Goal: Communication & Community: Ask a question

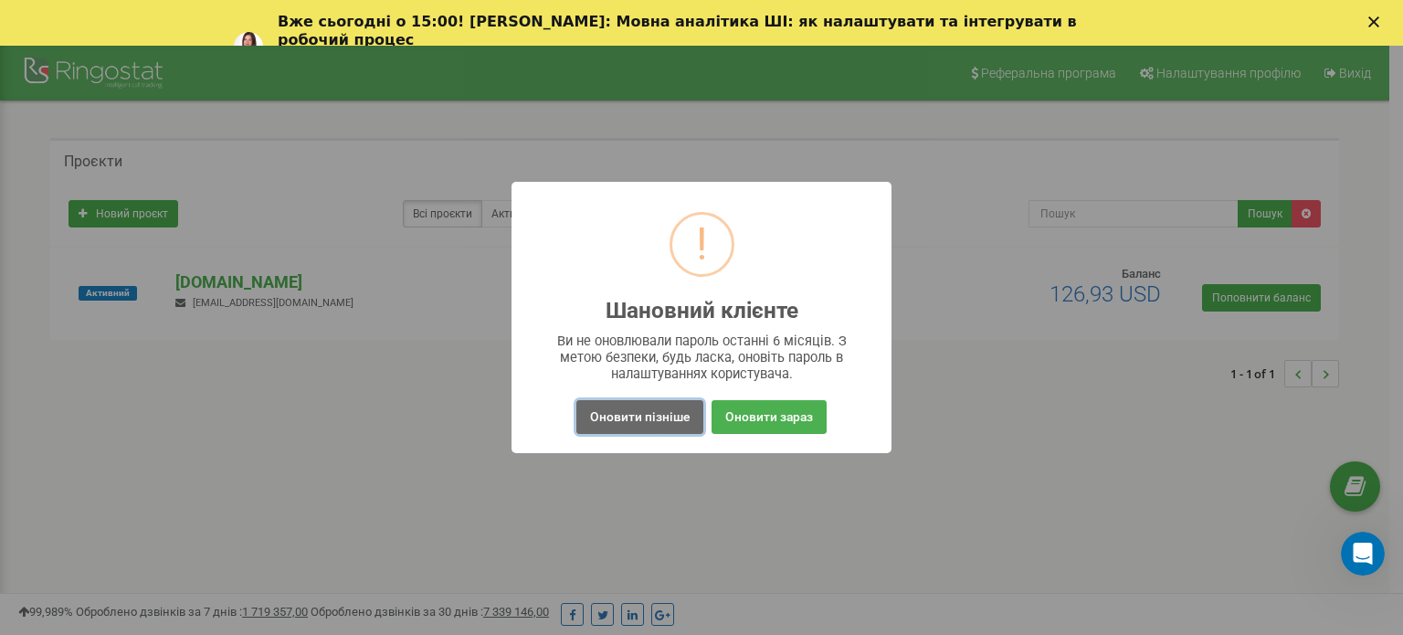
click at [658, 423] on button "Оновити пізніше" at bounding box center [640, 417] width 127 height 34
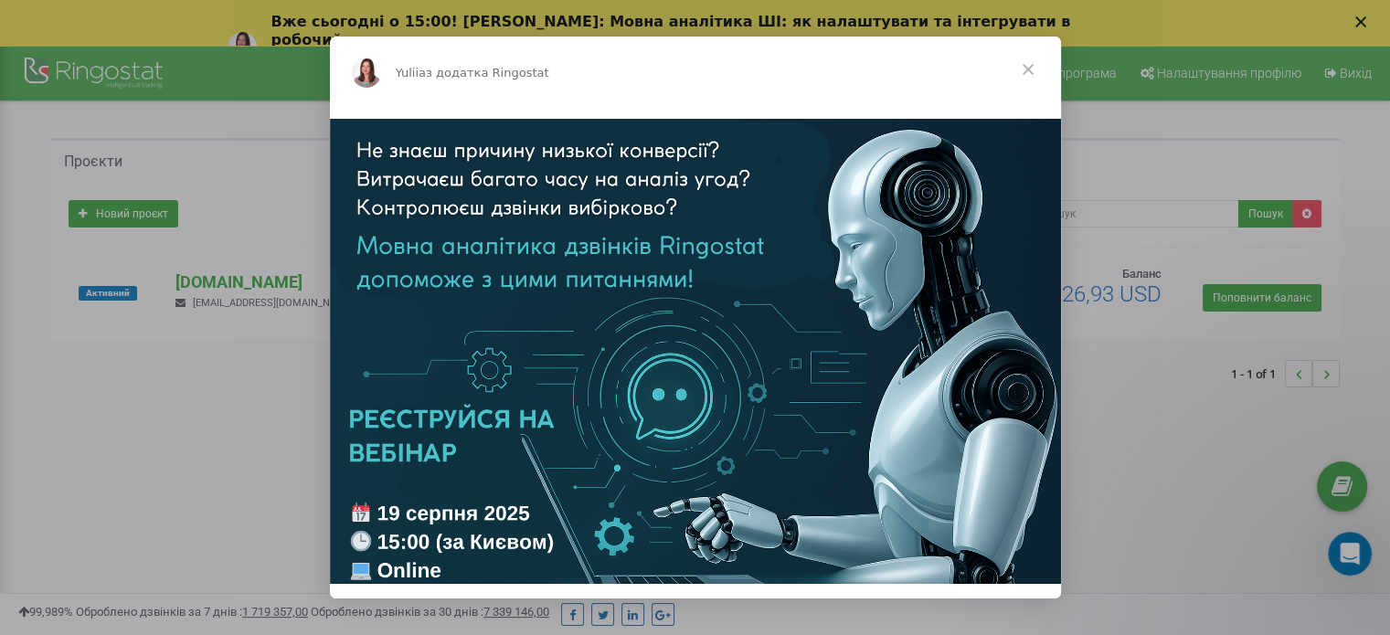
click at [1023, 72] on span "Закрити" at bounding box center [1028, 70] width 66 height 66
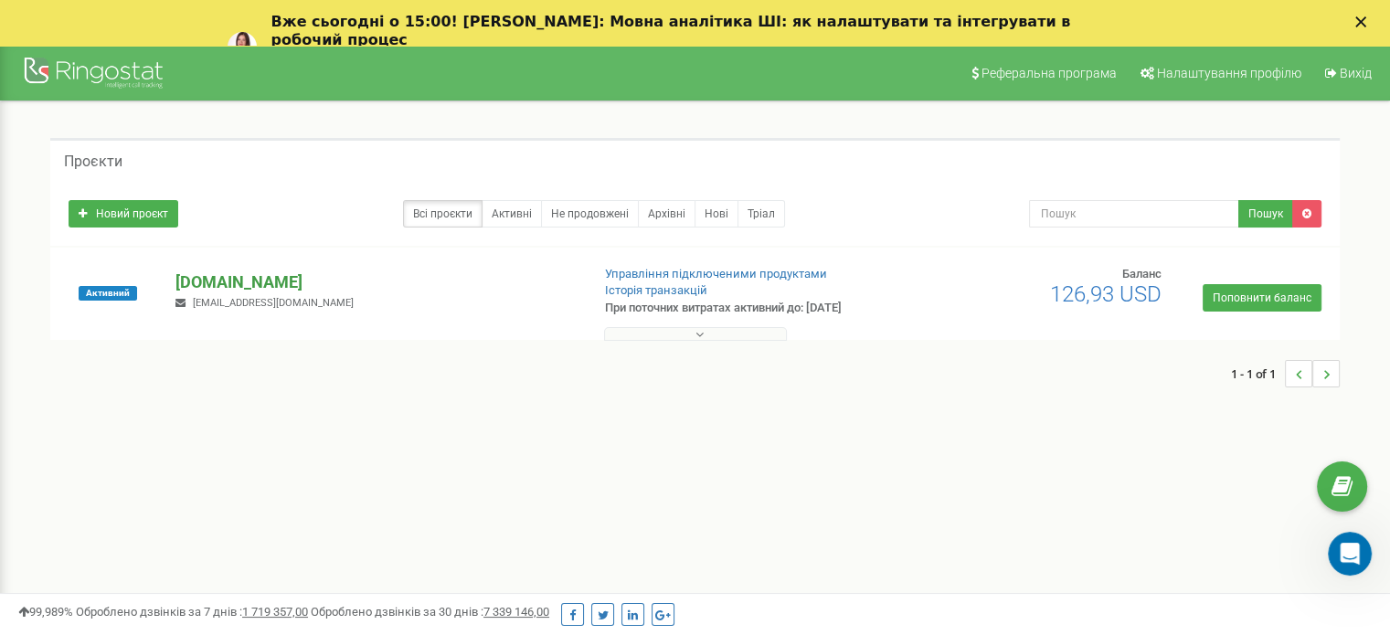
click at [255, 280] on p "[DOMAIN_NAME]" at bounding box center [374, 282] width 399 height 24
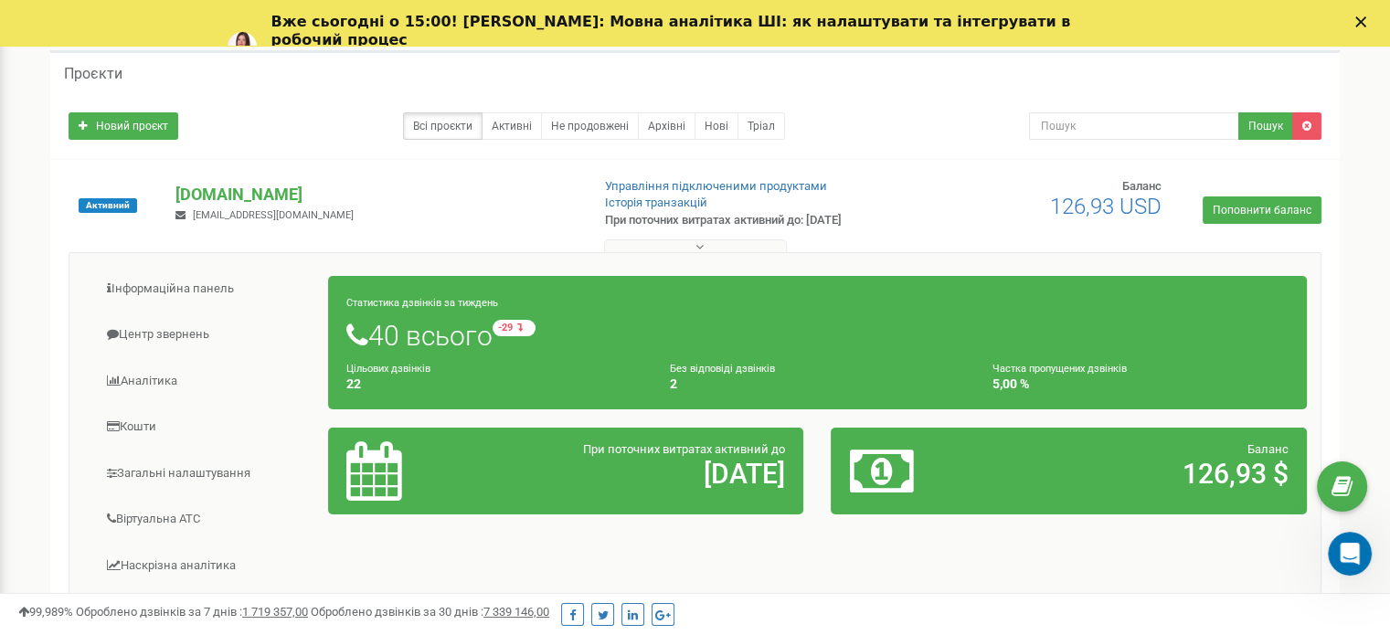
scroll to position [274, 0]
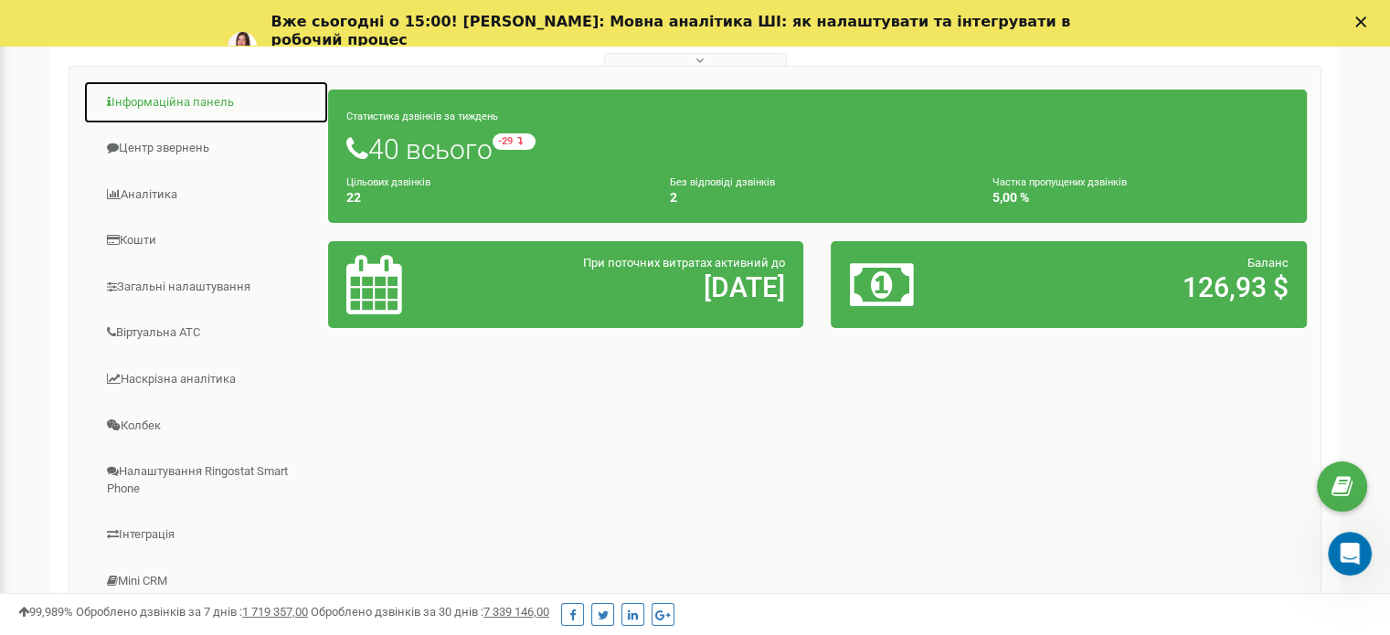
click at [180, 110] on link "Інформаційна панель" at bounding box center [206, 102] width 246 height 45
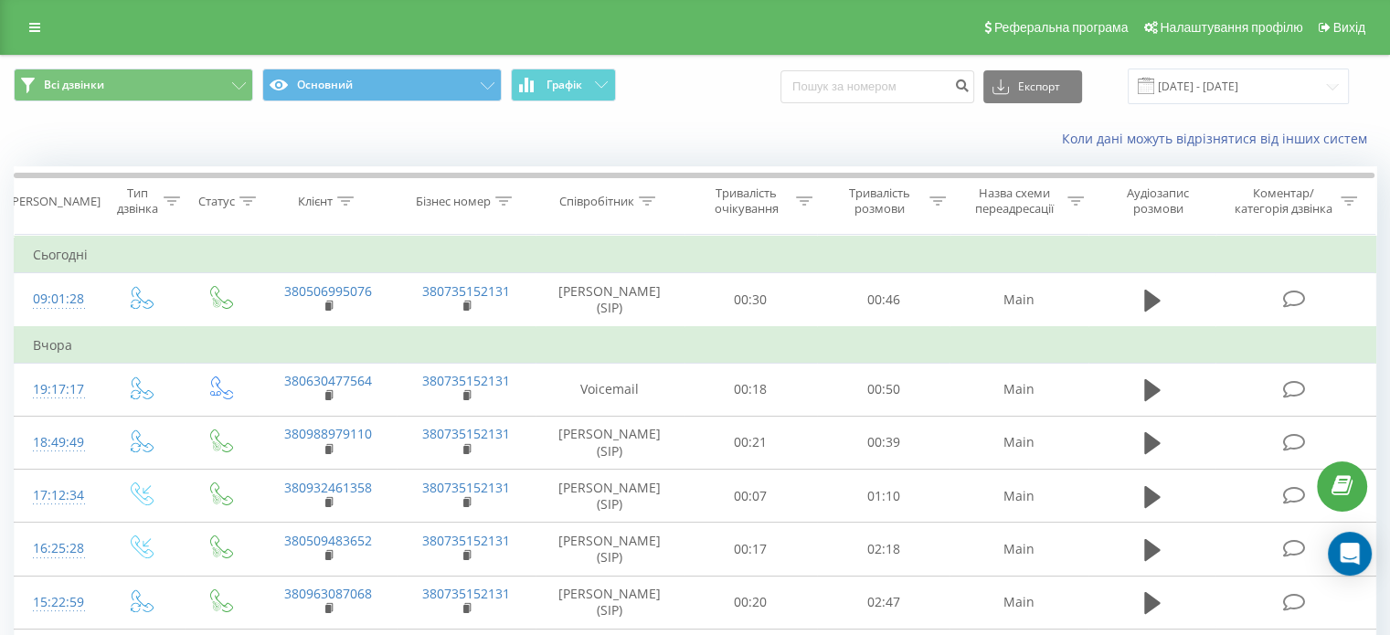
click at [1333, 490] on icon at bounding box center [1341, 486] width 21 height 17
click at [1366, 553] on div "Open Intercom Messenger" at bounding box center [1350, 554] width 48 height 48
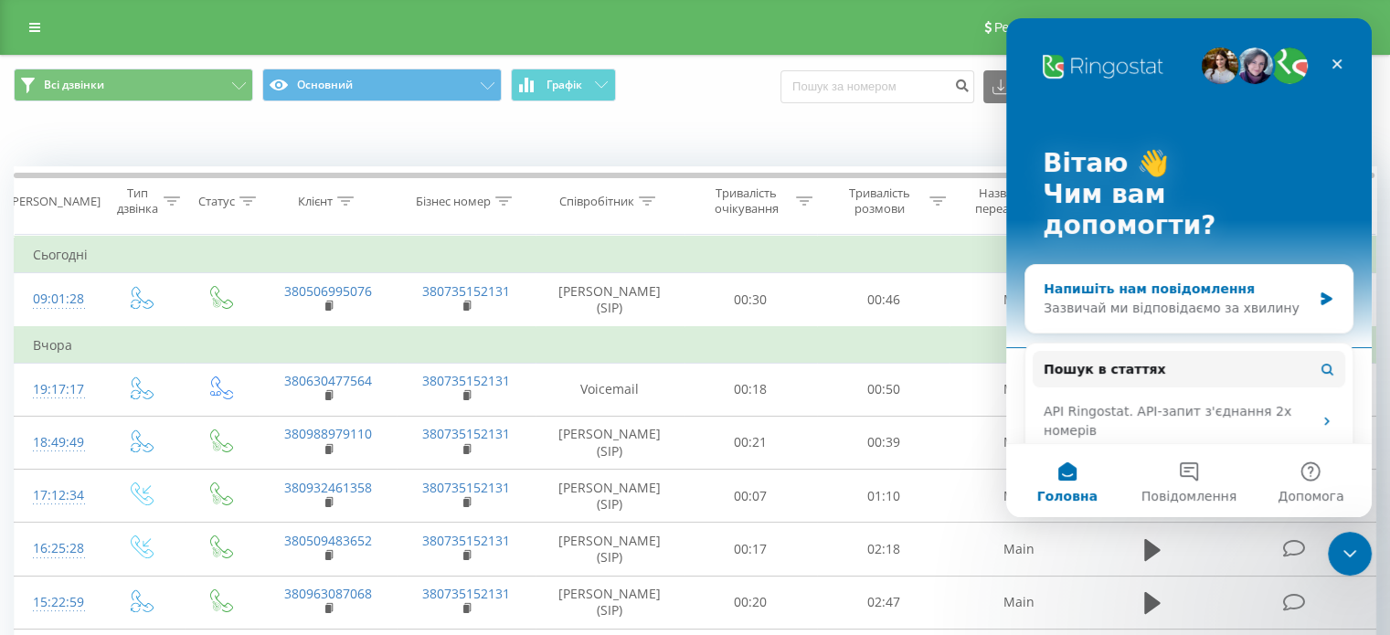
click at [1170, 299] on div "Зазвичай ми відповідаємо за хвилину" at bounding box center [1177, 308] width 268 height 19
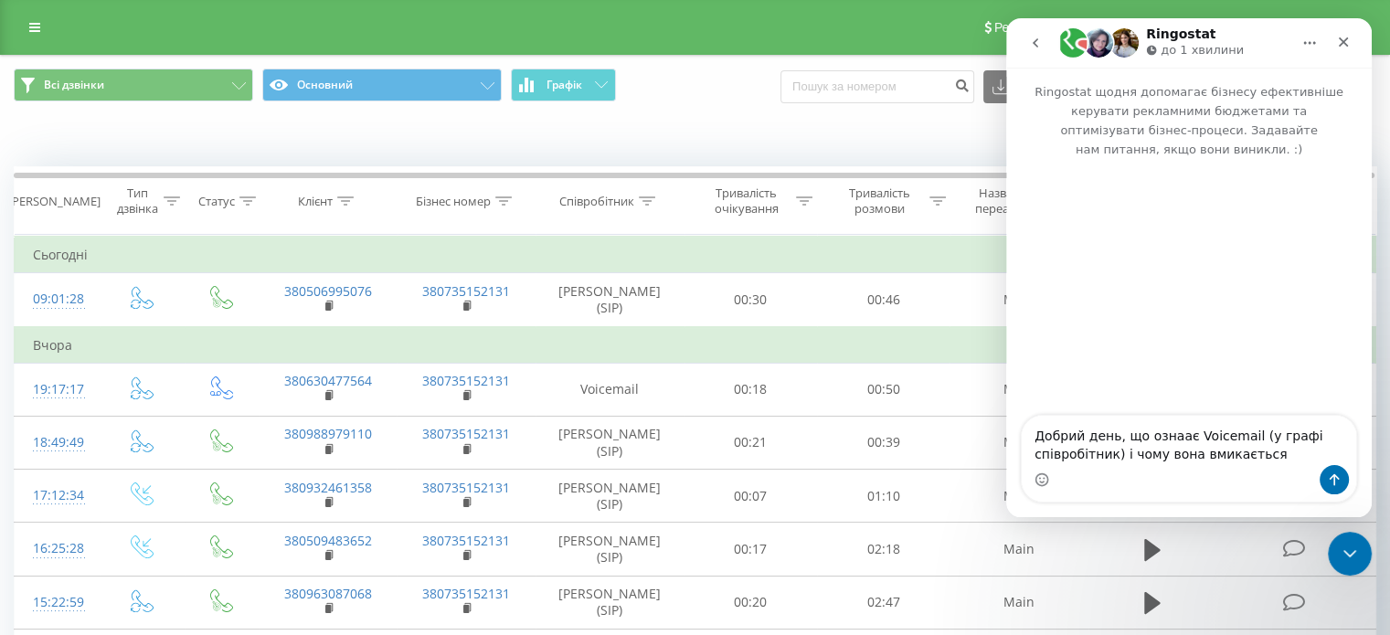
type textarea "Добрий день, що ознаає Voicemail (у графі співробітник) і чому вона вмикається?"
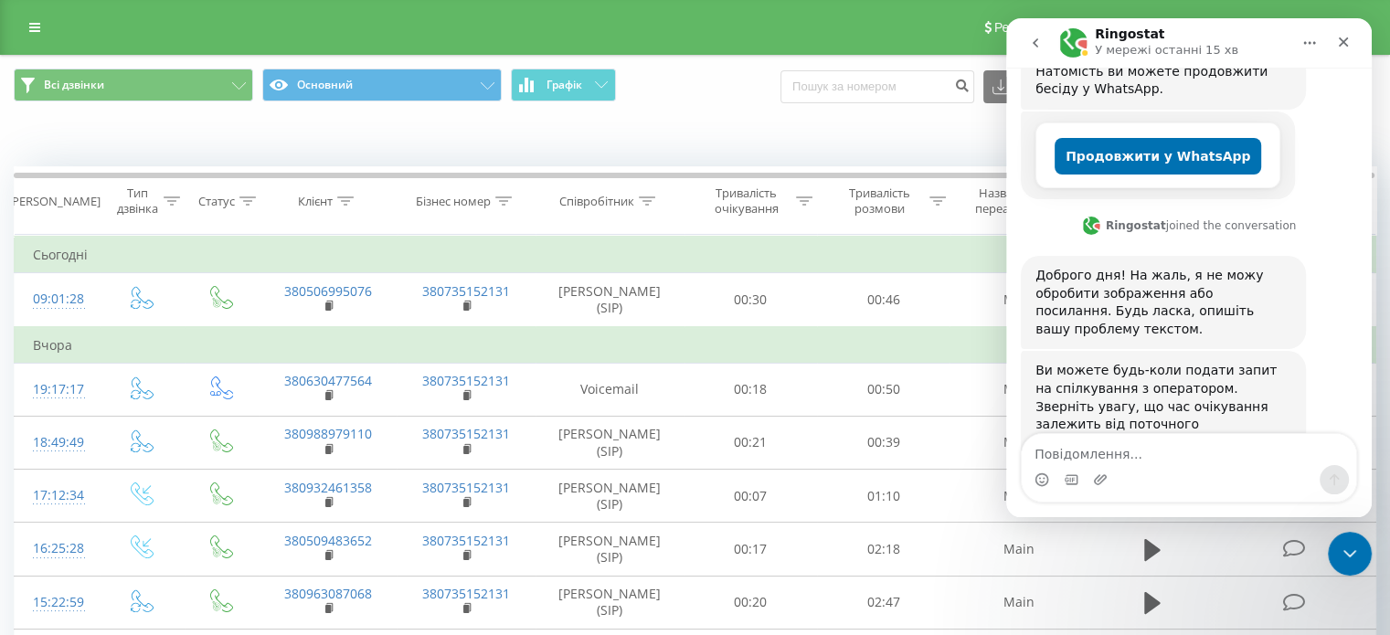
scroll to position [415, 0]
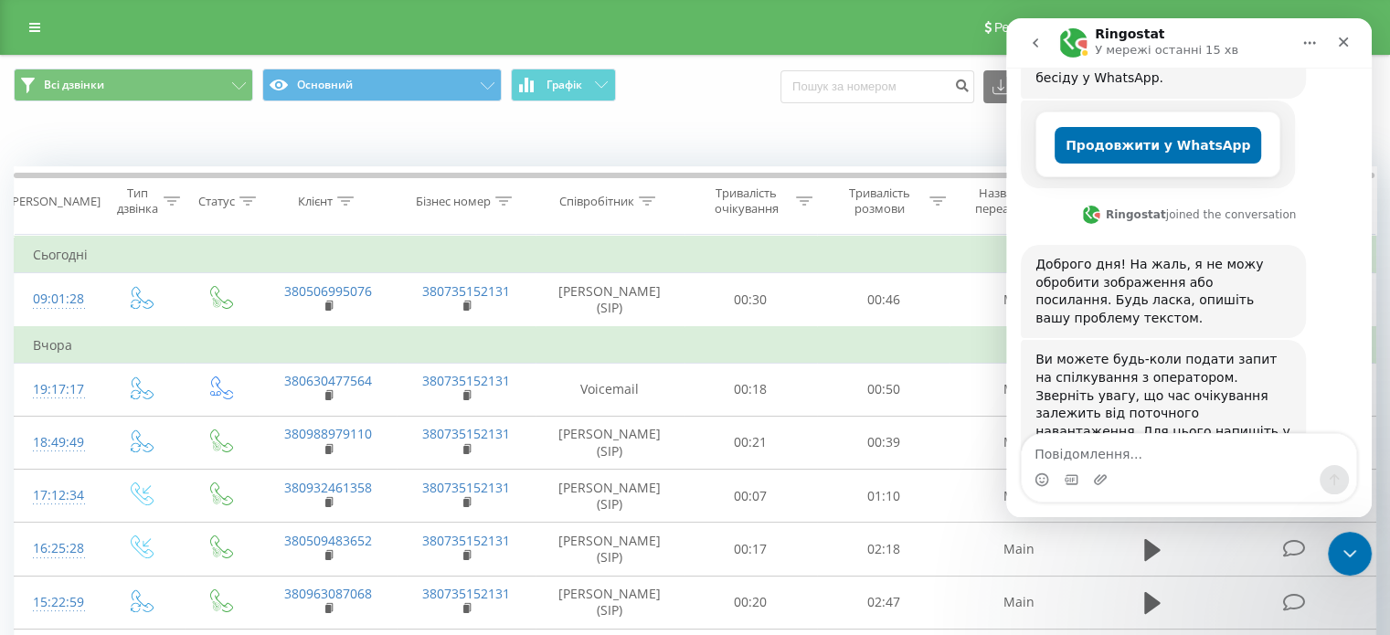
drag, startPoint x: 1038, startPoint y: 382, endPoint x: 1183, endPoint y: 380, distance: 145.3
click at [1183, 380] on div "Ви можете будь-коли подати запит на спілкування з оператором. Зверніть увагу, щ…" at bounding box center [1163, 405] width 256 height 108
copy div "Зв'язатись з оператором"
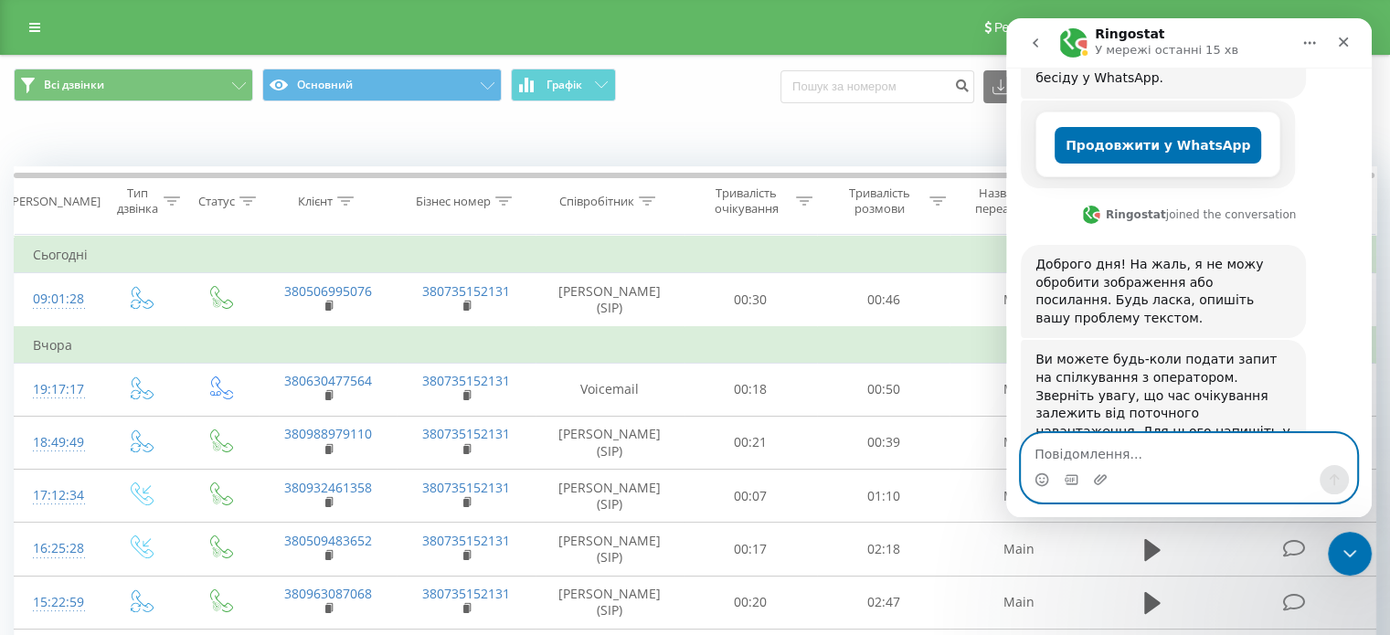
click at [1129, 460] on textarea "Повідомлення..." at bounding box center [1188, 449] width 334 height 31
paste textarea "Зв'язатись з оператором"
type textarea "Зв'язатись з оператором"
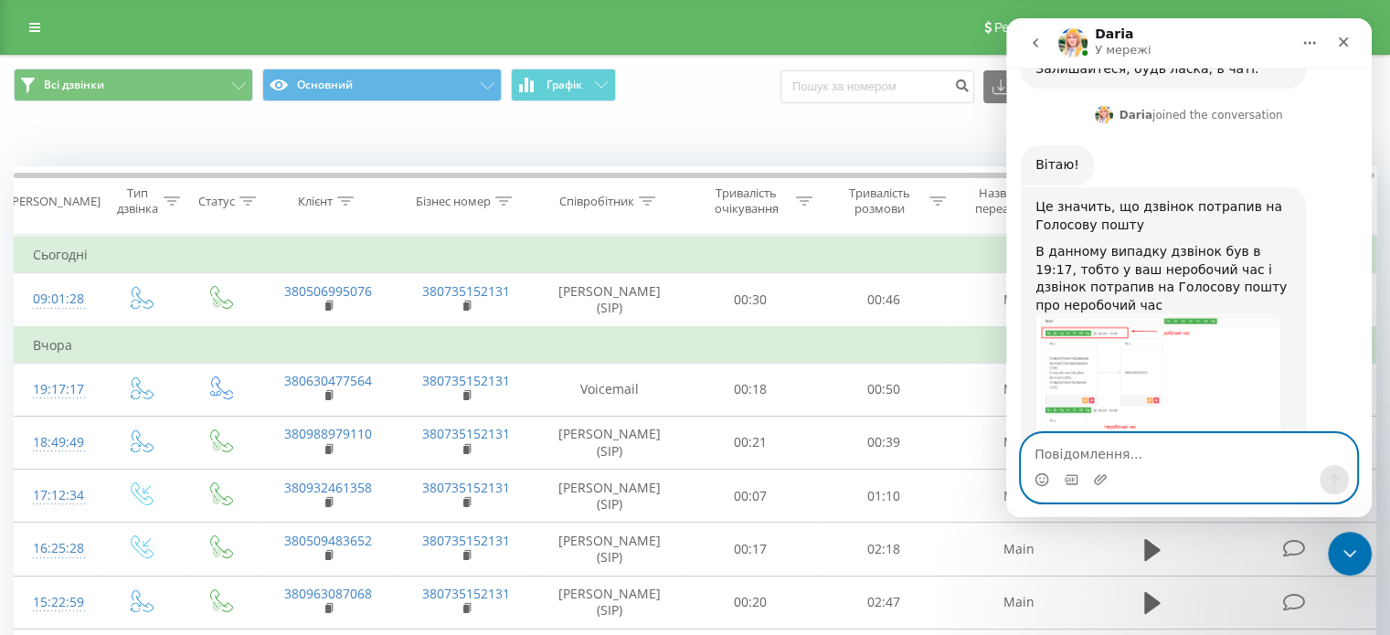
scroll to position [1002, 0]
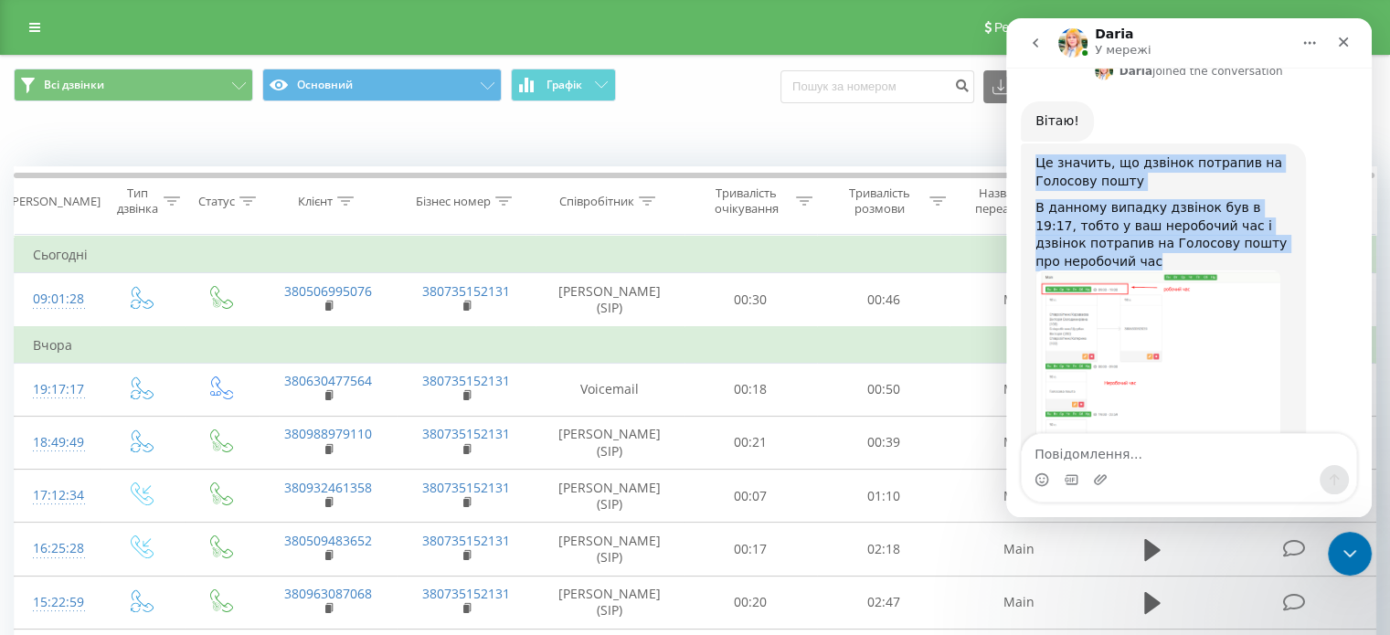
drag, startPoint x: 1134, startPoint y: 192, endPoint x: 1033, endPoint y: 95, distance: 139.6
click at [1033, 143] on div "Це значить, що дзвінок потрапив на Голосову пошту В данному випадку дзвінок був…" at bounding box center [1163, 306] width 285 height 326
copy div "Це значить, що дзвінок потрапив на Голосову пошту В данному випадку дзвінок був…"
click at [1108, 320] on img "Daria каже…" at bounding box center [1157, 364] width 245 height 188
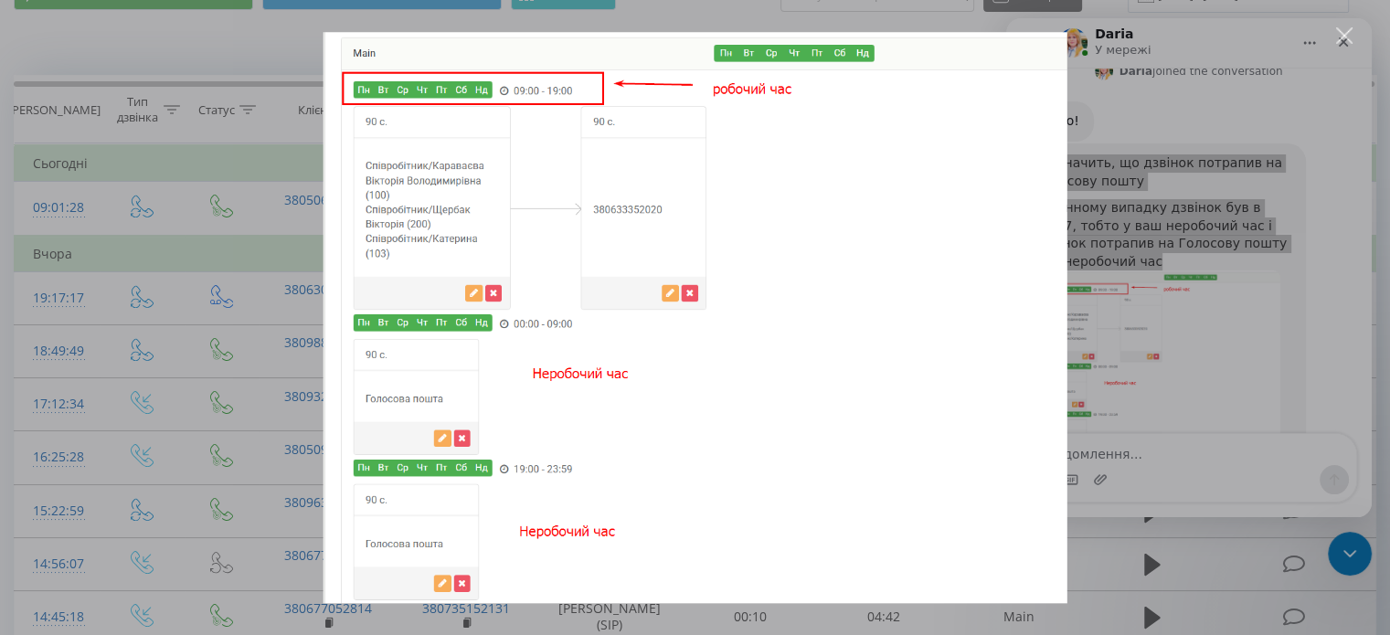
scroll to position [183, 0]
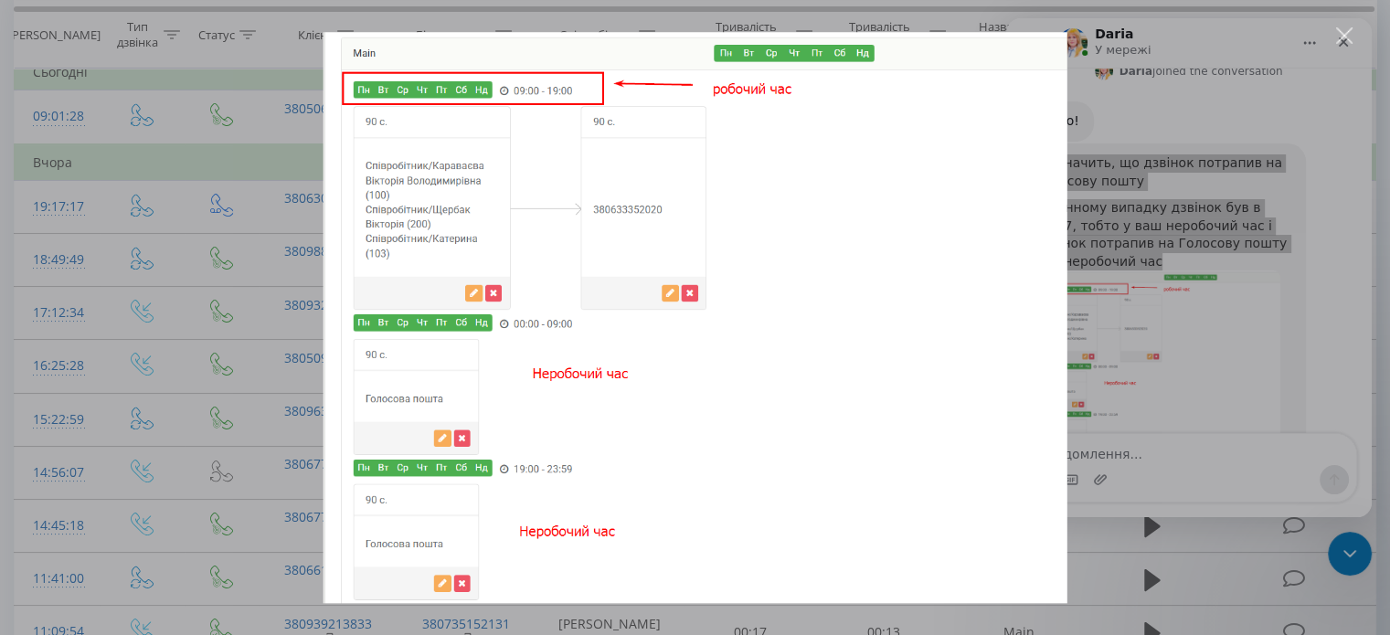
click at [1156, 317] on div "Месенджер Intercom" at bounding box center [695, 317] width 1390 height 635
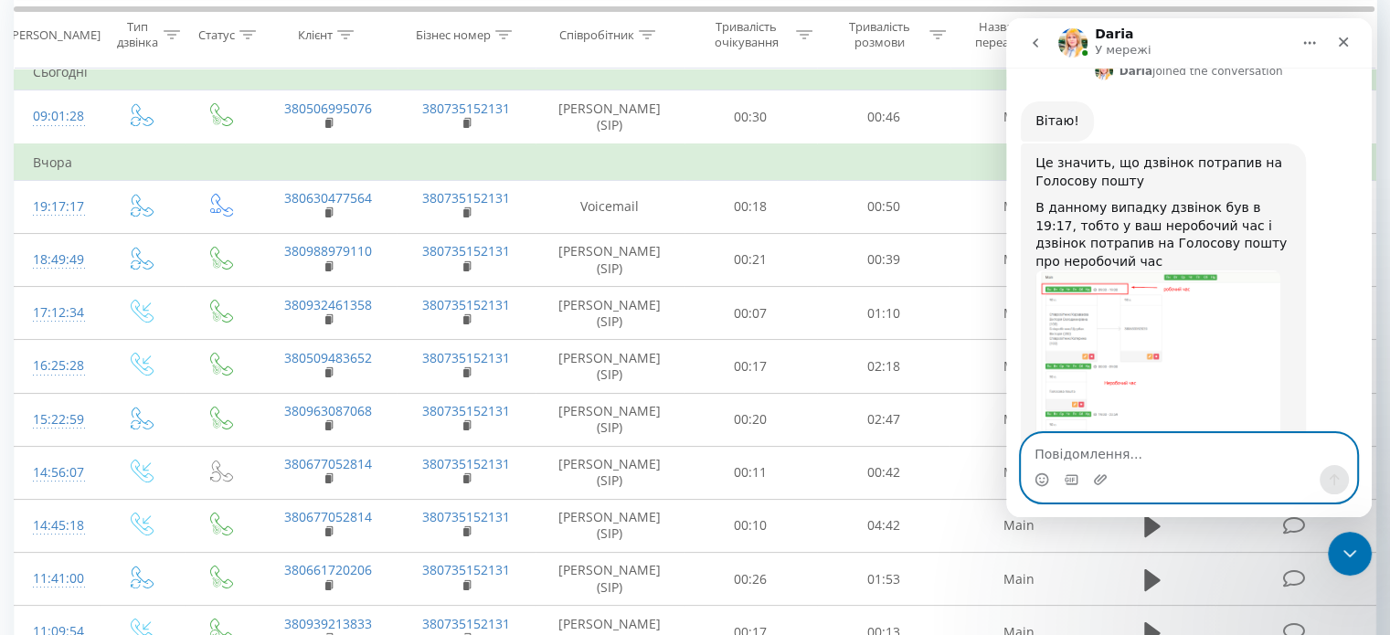
click at [1111, 449] on textarea "Повідомлення..." at bounding box center [1188, 449] width 334 height 31
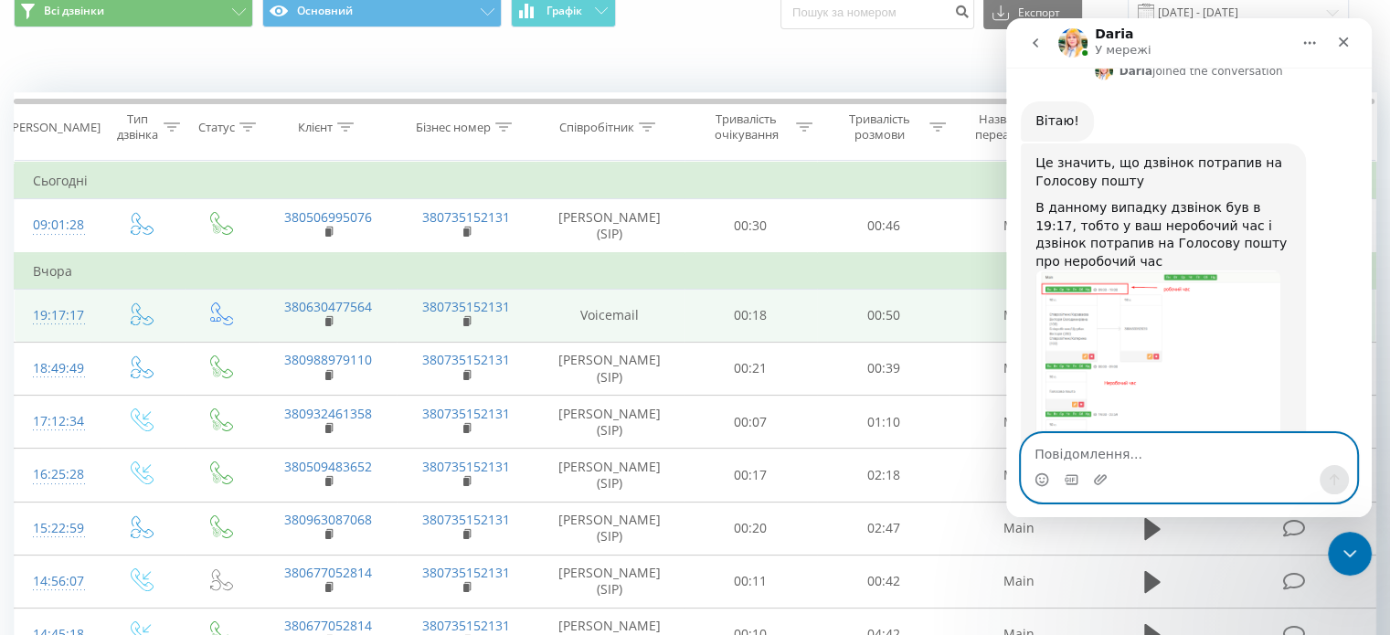
scroll to position [0, 0]
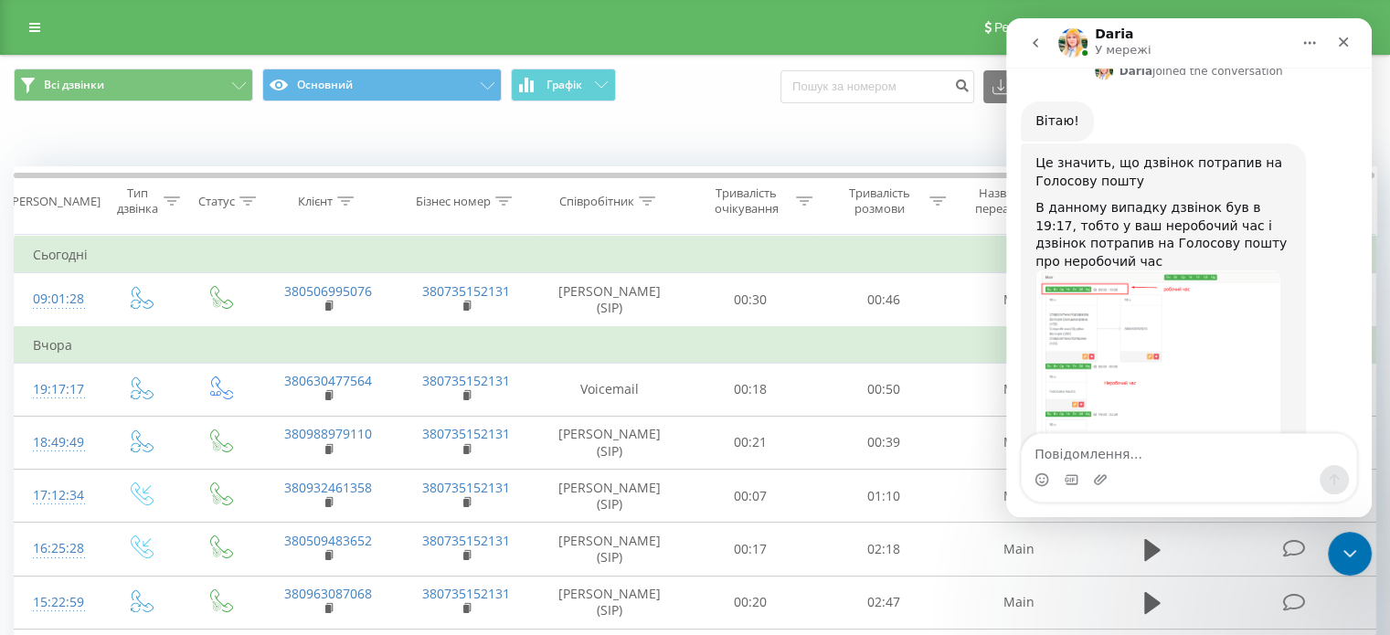
click at [1145, 303] on img "Daria каже…" at bounding box center [1157, 364] width 245 height 188
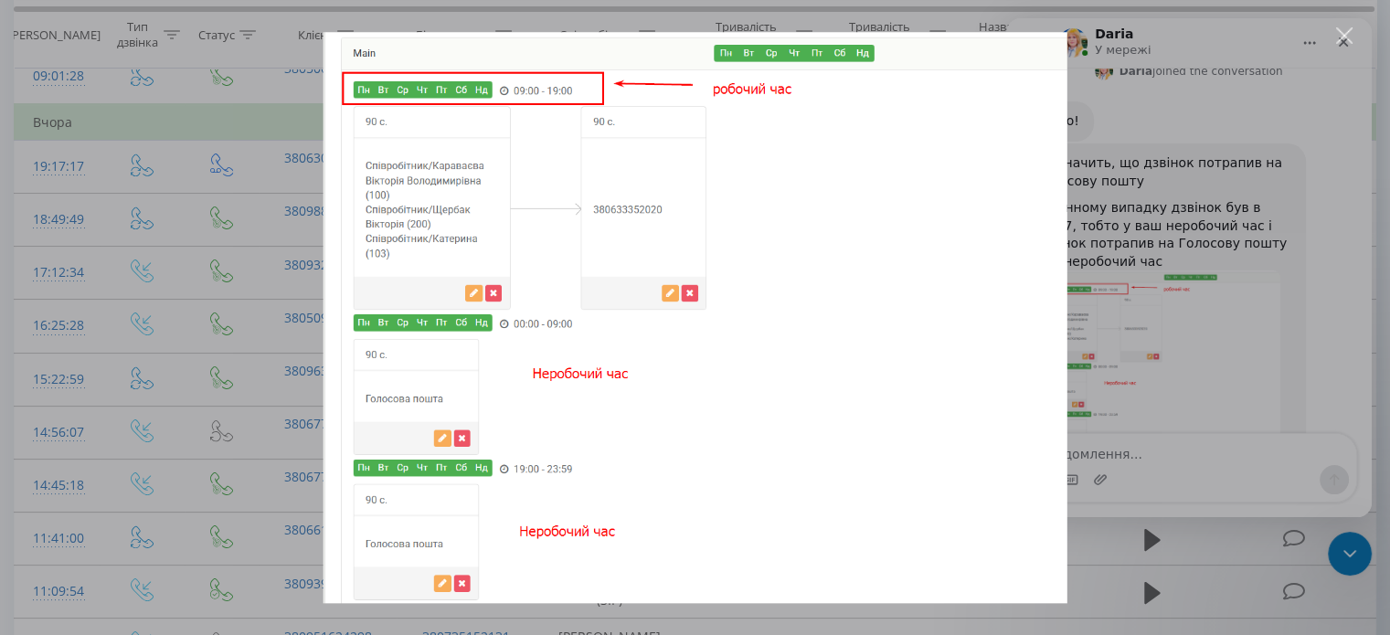
scroll to position [274, 0]
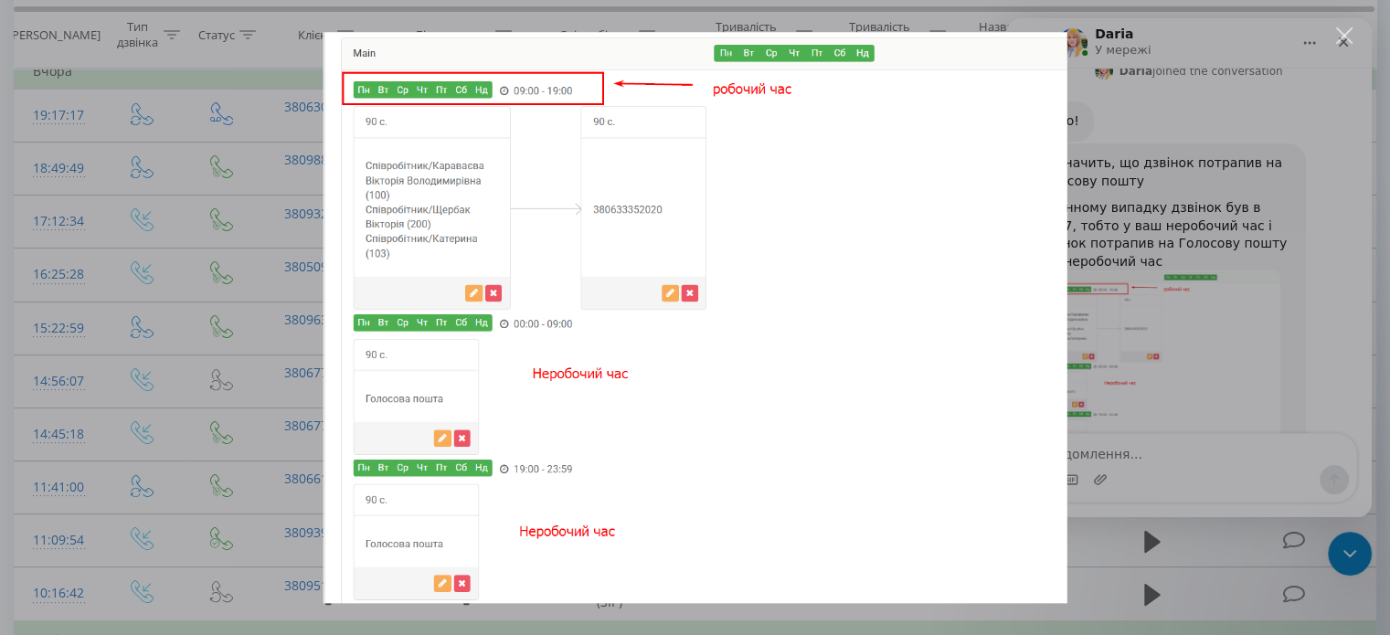
click at [1184, 320] on div "Месенджер Intercom" at bounding box center [695, 317] width 1390 height 635
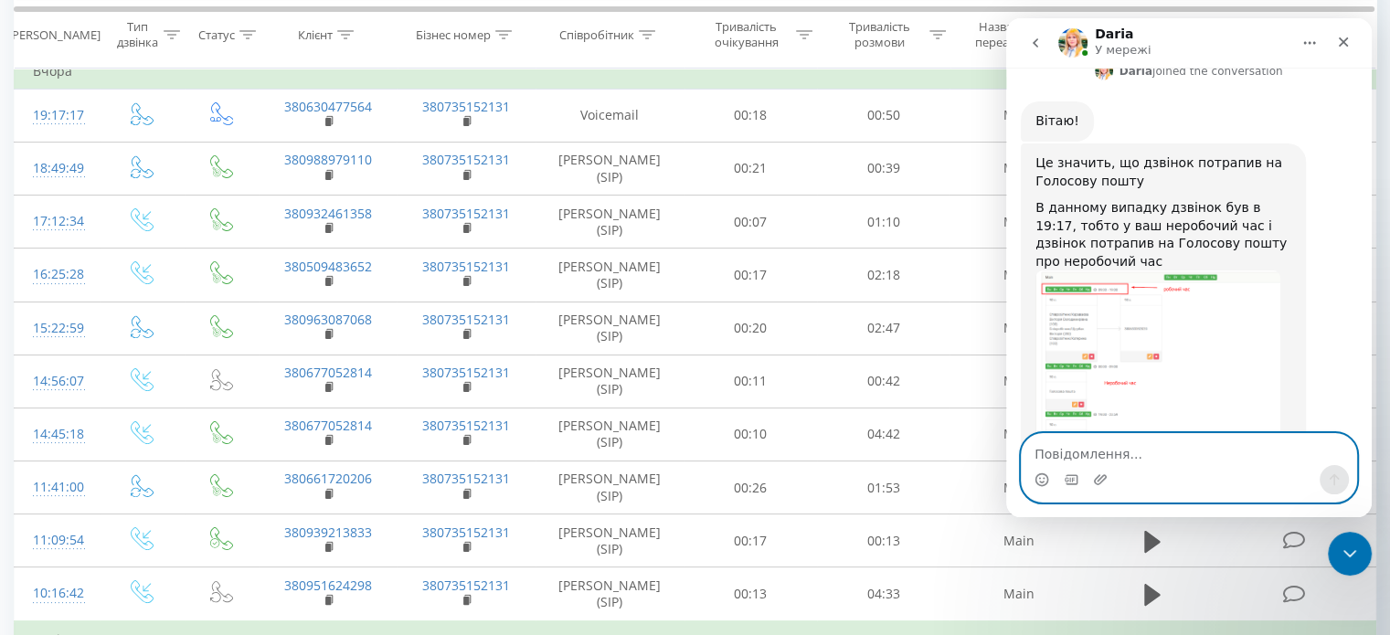
click at [1094, 445] on textarea "Повідомлення..." at bounding box center [1188, 449] width 334 height 31
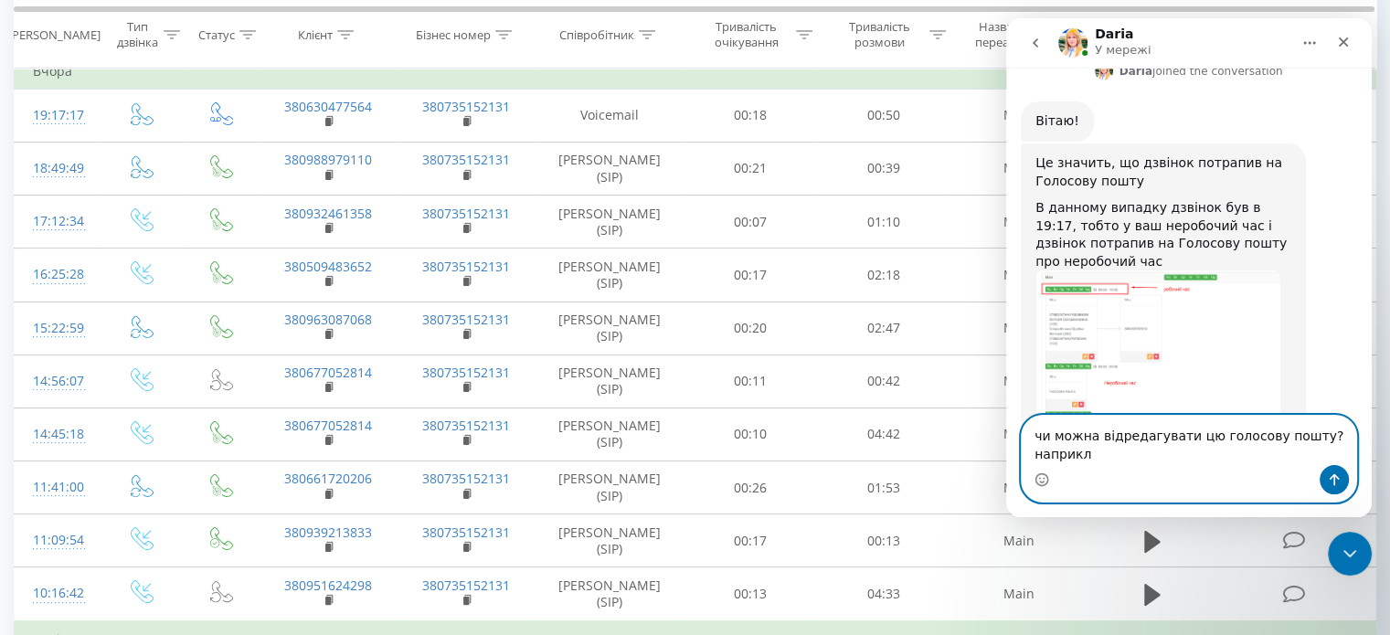
scroll to position [1021, 0]
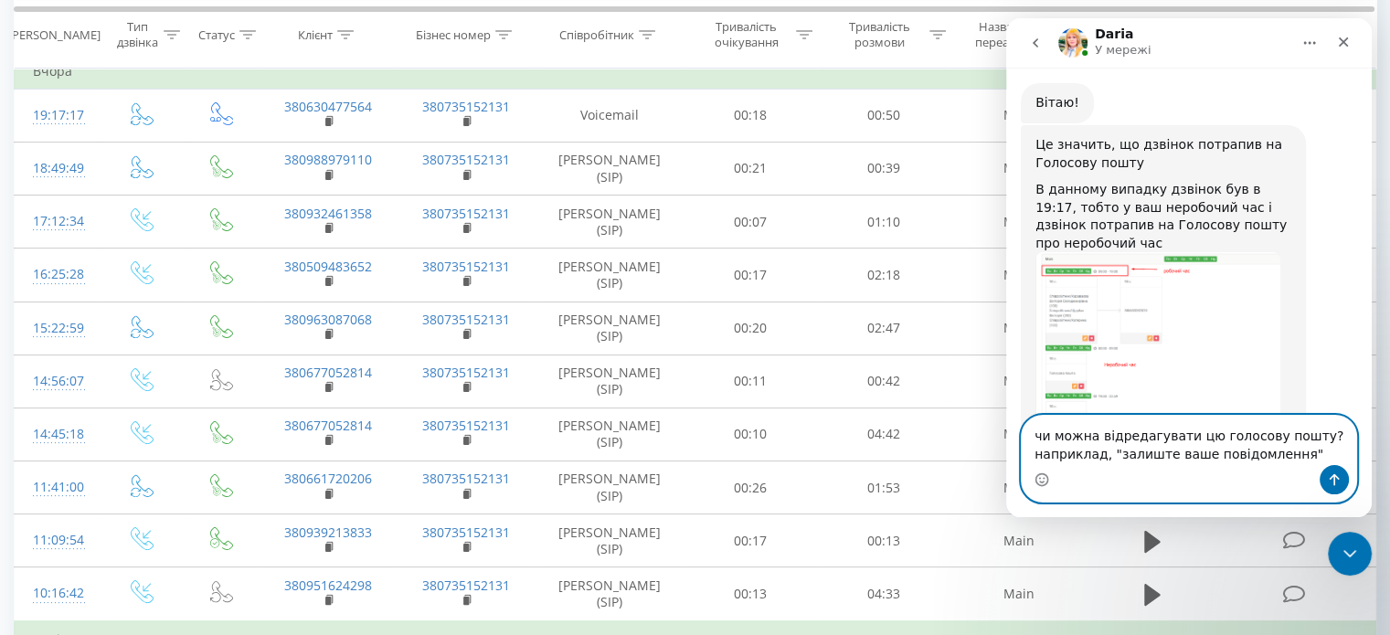
click at [1111, 450] on textarea "чи можна відредагувати цю голосову пошту? наприклад, "залиште ваше повідомлення"" at bounding box center [1188, 440] width 334 height 49
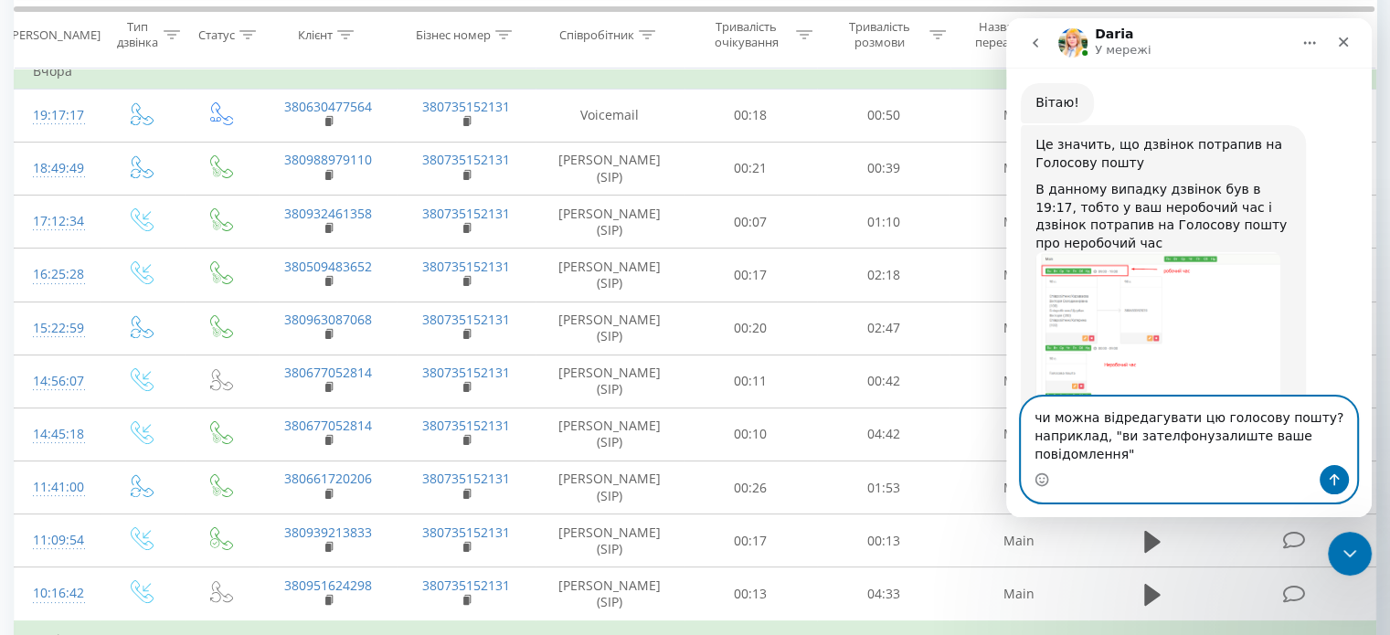
scroll to position [1039, 0]
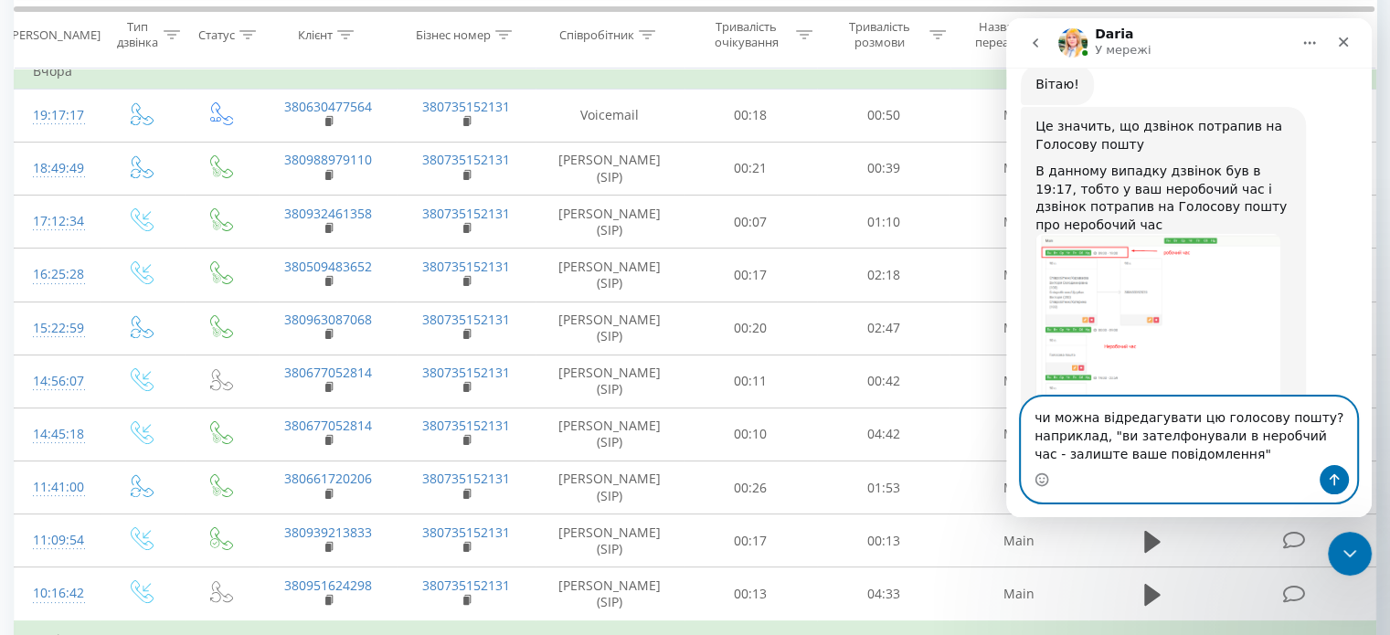
click at [1236, 460] on textarea "чи можна відредагувати цю голосову пошту? наприклад, "ви зателфонували в неробч…" at bounding box center [1188, 431] width 334 height 68
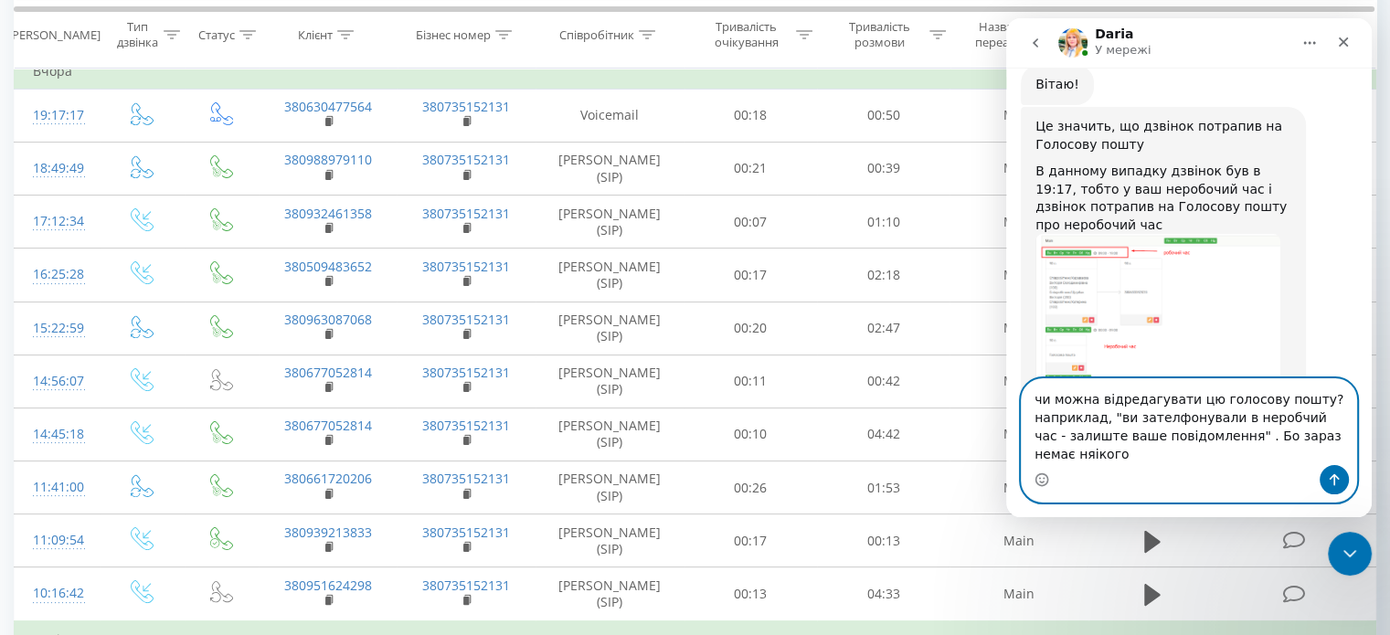
scroll to position [1057, 0]
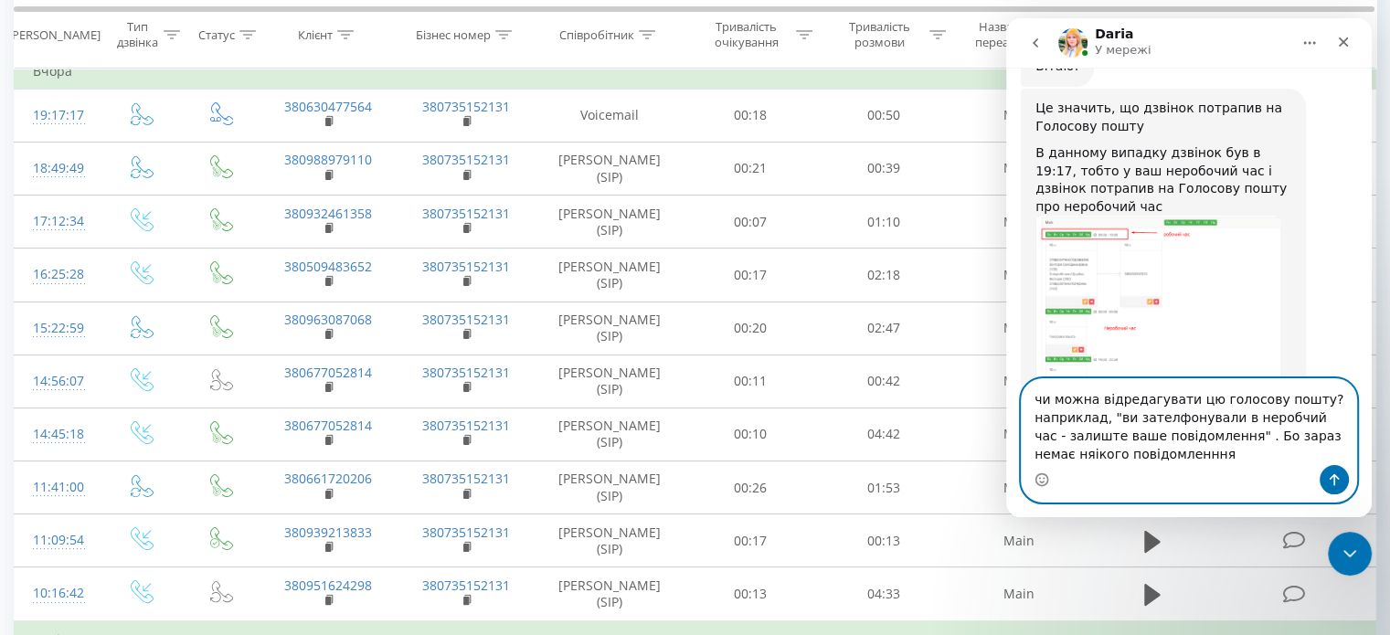
click at [1043, 456] on textarea "чи можна відредагувати цю голосову пошту? наприклад, "ви зателфонували в неробч…" at bounding box center [1188, 422] width 334 height 86
click at [1298, 435] on textarea "чи можна відредагувати цю голосову пошту? наприклад, "ви зателфонували в неробч…" at bounding box center [1188, 422] width 334 height 86
click at [1028, 450] on textarea "чи можна відредагувати цю голосову пошту? наприклад, "ви зателфонували в неробч…" at bounding box center [1188, 422] width 334 height 86
click at [1222, 462] on textarea "чи можна відредагувати цю голосову пошту? наприклад, "ви зателфонували в неробч…" at bounding box center [1188, 422] width 334 height 86
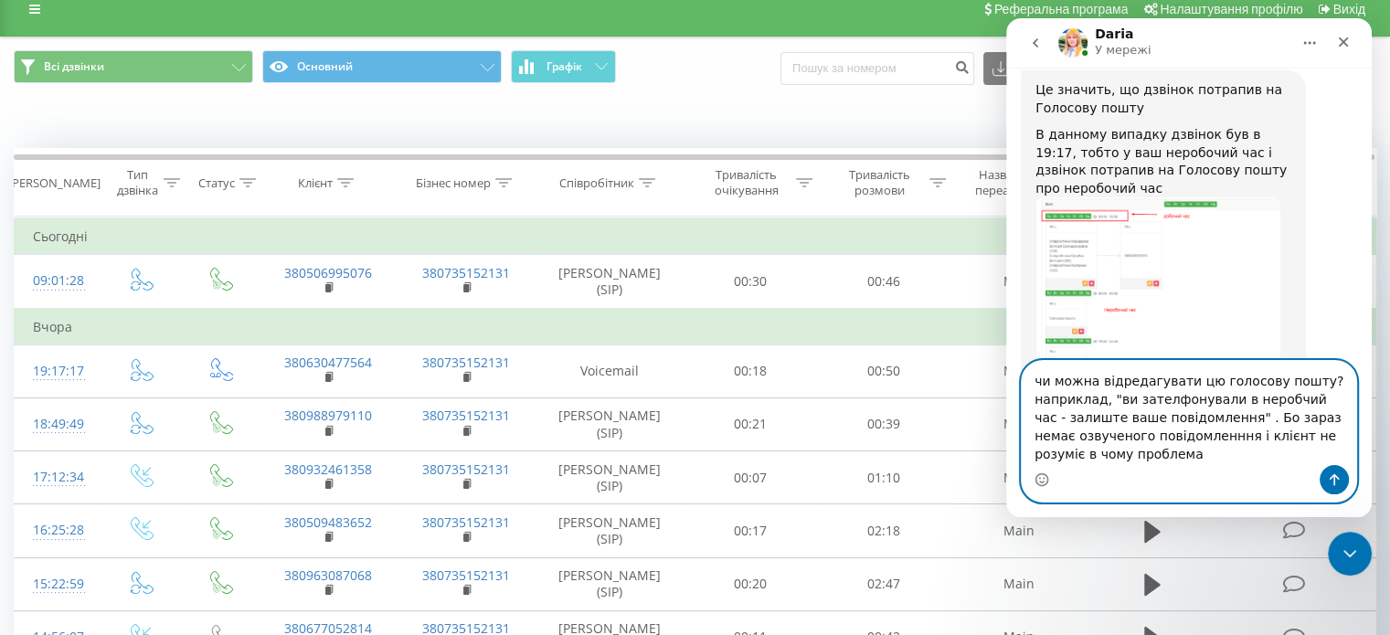
scroll to position [0, 0]
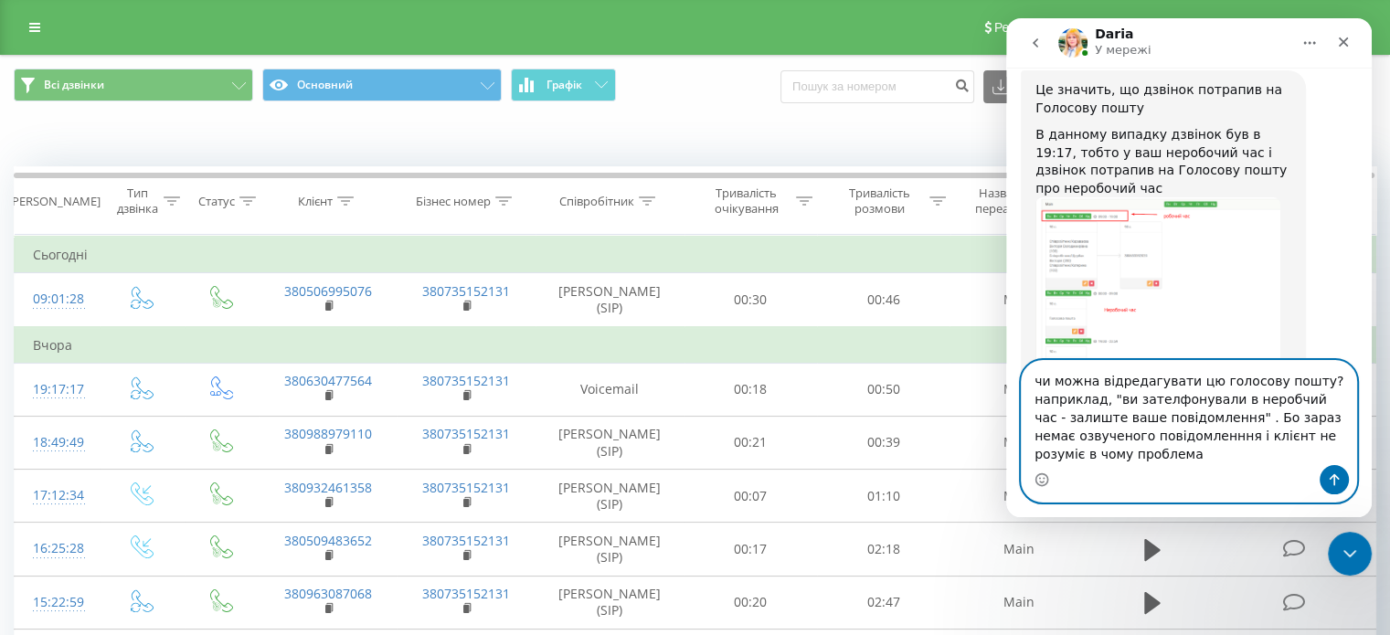
type textarea "чи можна відредагувати цю голосову пошту? наприклад, "ви зателфонували в неробч…"
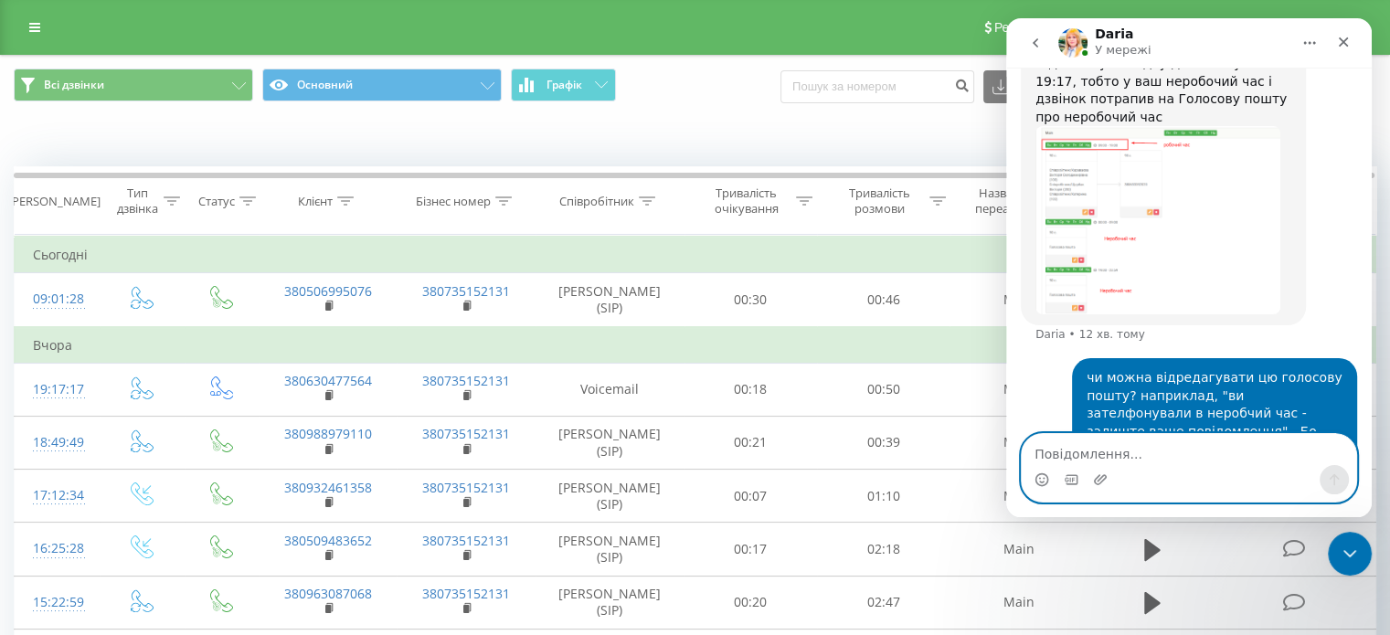
scroll to position [1165, 0]
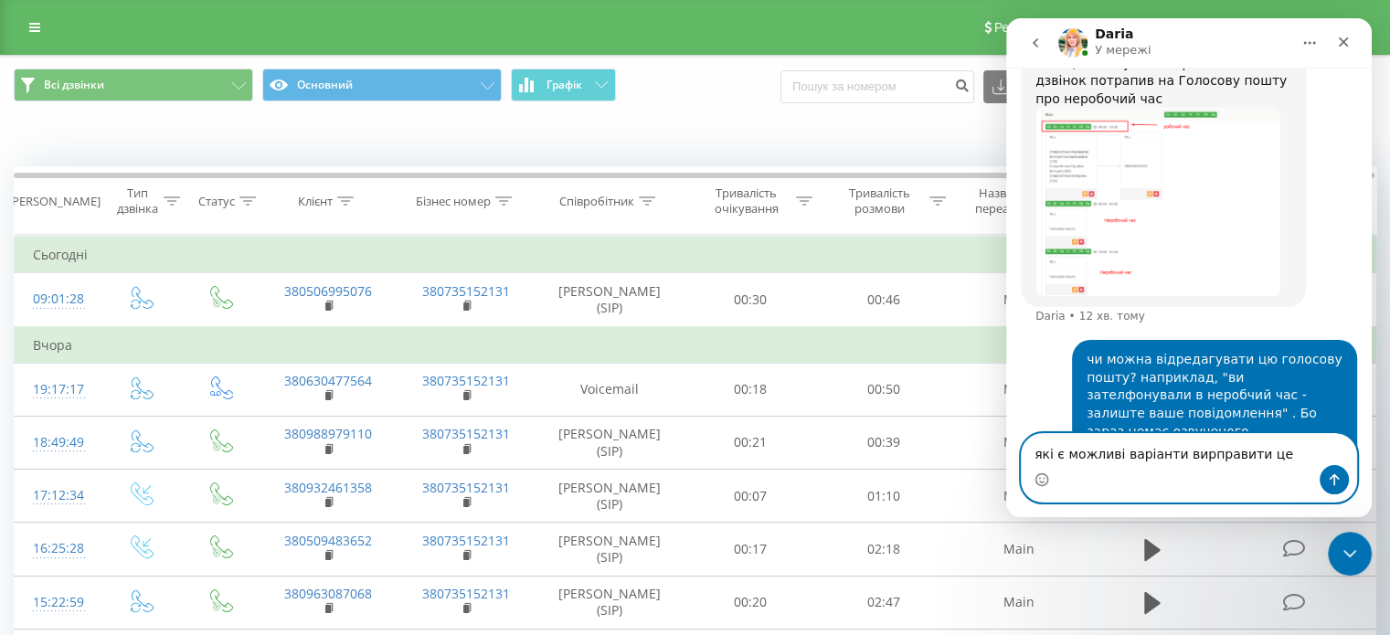
type textarea "які є можливі варіанти вирправити це?"
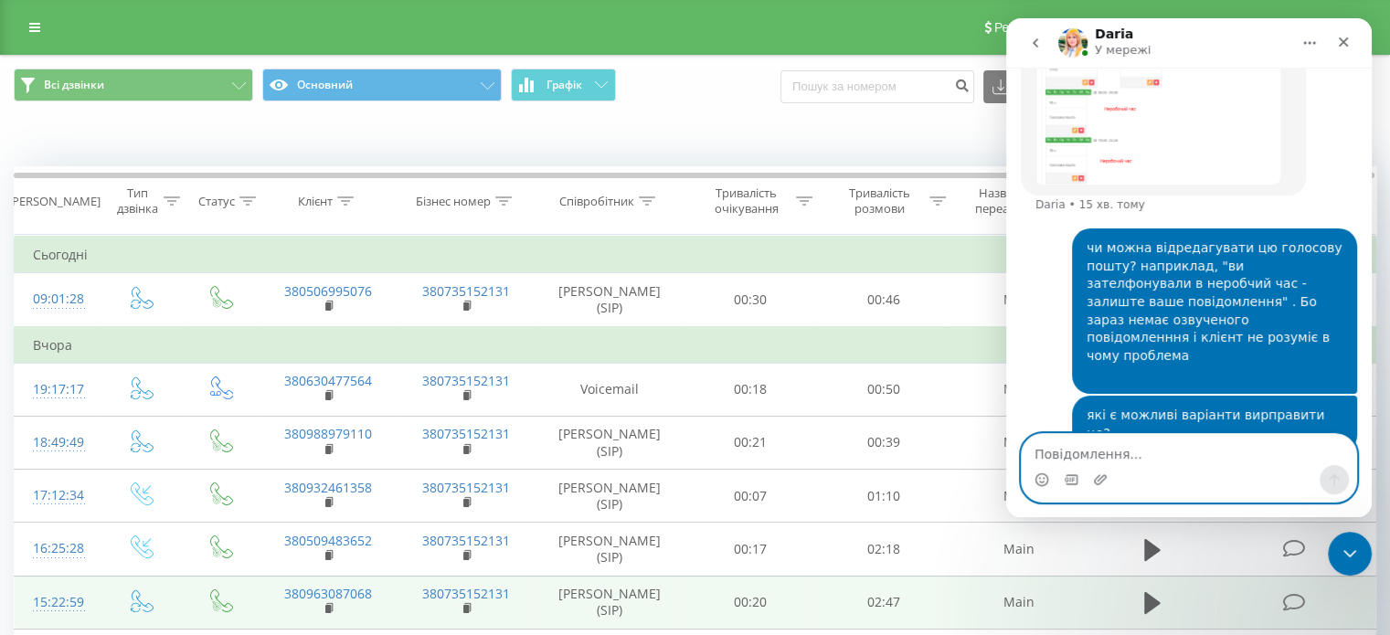
scroll to position [1396, 0]
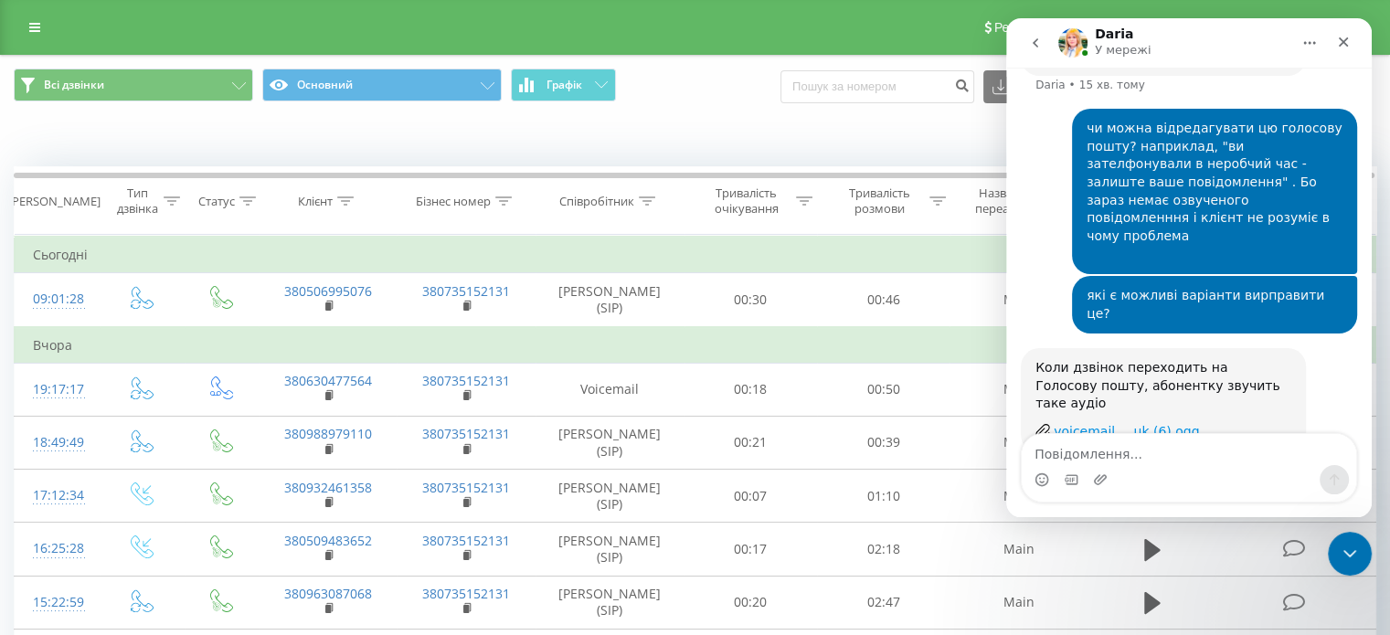
click at [1088, 422] on div "voicemail_...uk (6).ogg" at bounding box center [1125, 431] width 145 height 19
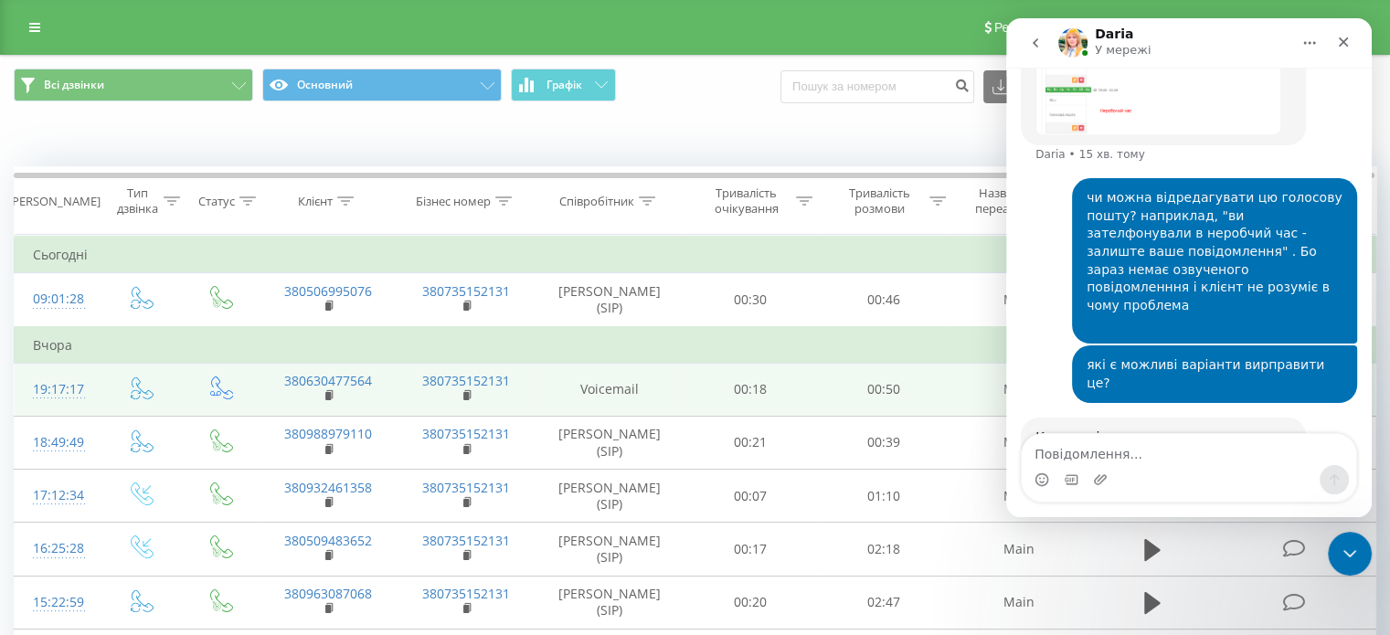
click at [593, 396] on td "Voicemail" at bounding box center [609, 389] width 149 height 53
click at [609, 386] on td "Voicemail" at bounding box center [609, 389] width 149 height 53
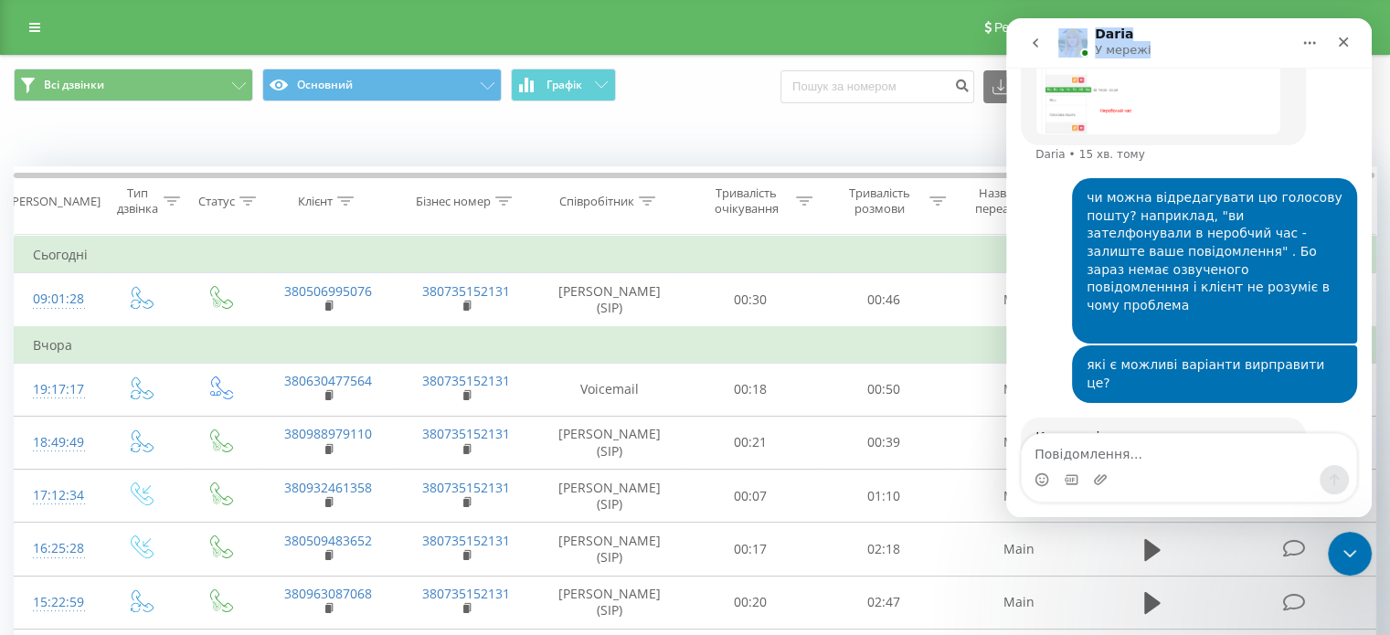
drag, startPoint x: 1258, startPoint y: 42, endPoint x: 907, endPoint y: 69, distance: 351.9
click html "[PERSON_NAME] У мережі Ringostat щодня допомагає бізнесу ефективніше керувати р…"
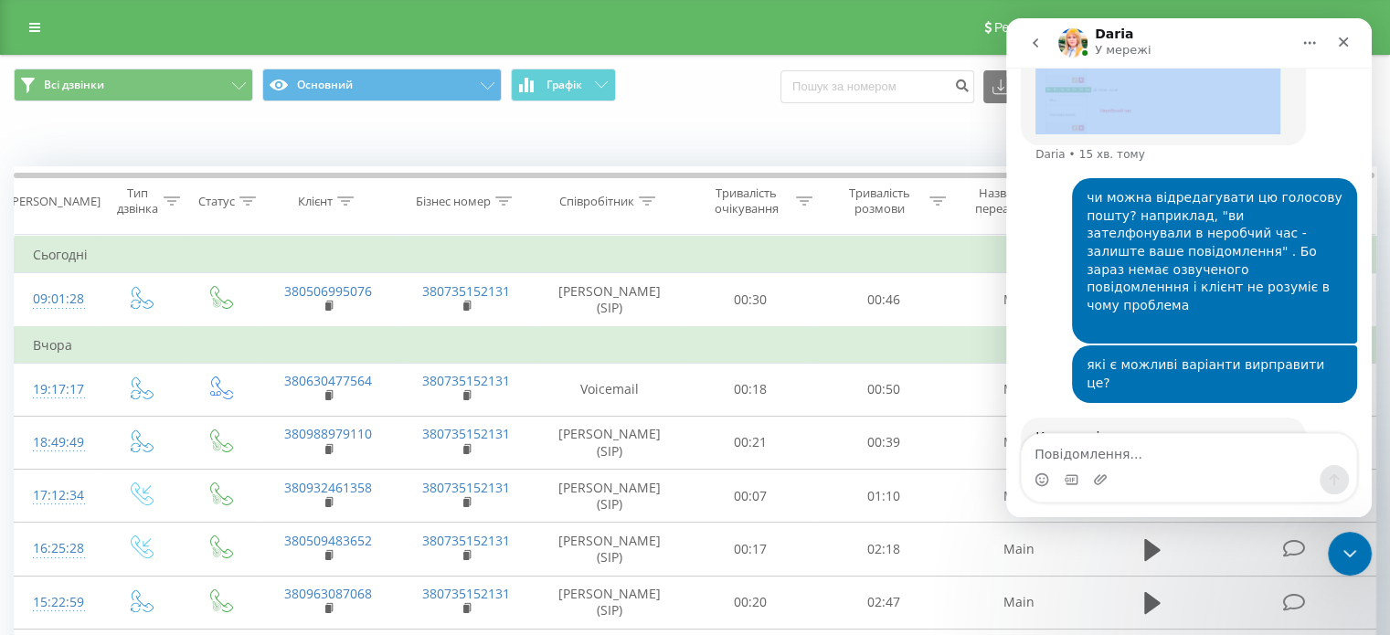
click at [1314, 50] on button "Головна" at bounding box center [1309, 43] width 35 height 35
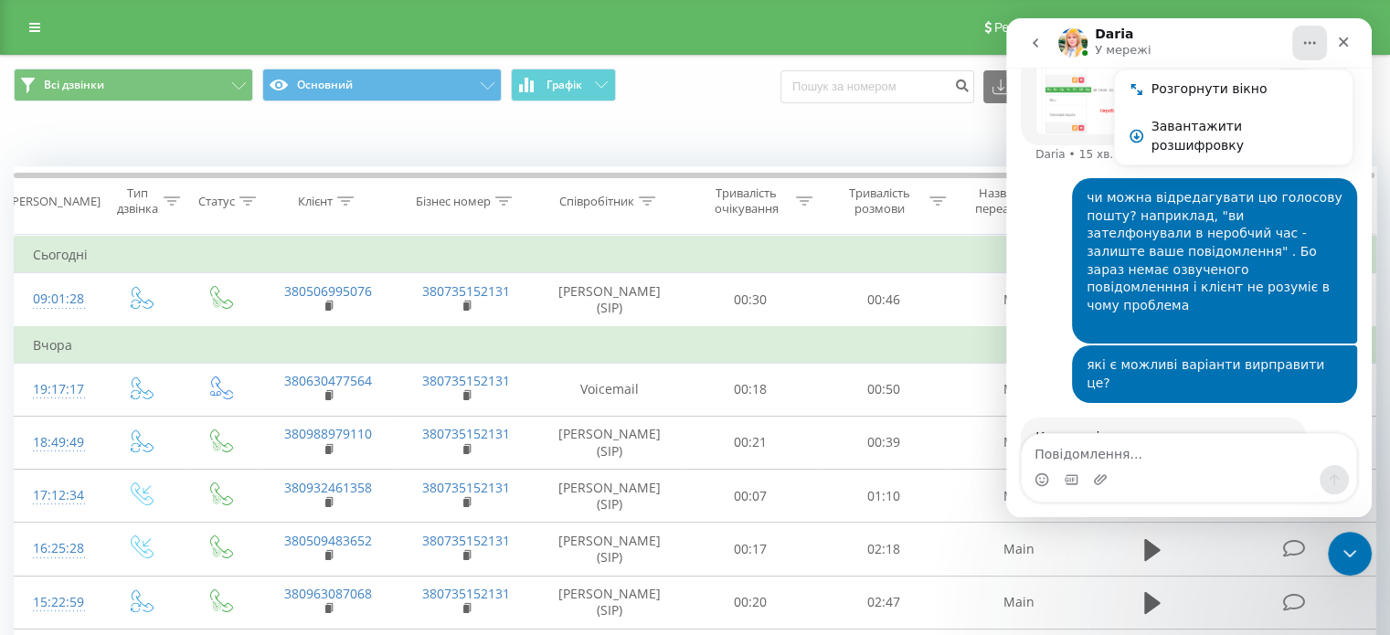
click at [1335, 42] on div "Закрити" at bounding box center [1343, 42] width 33 height 33
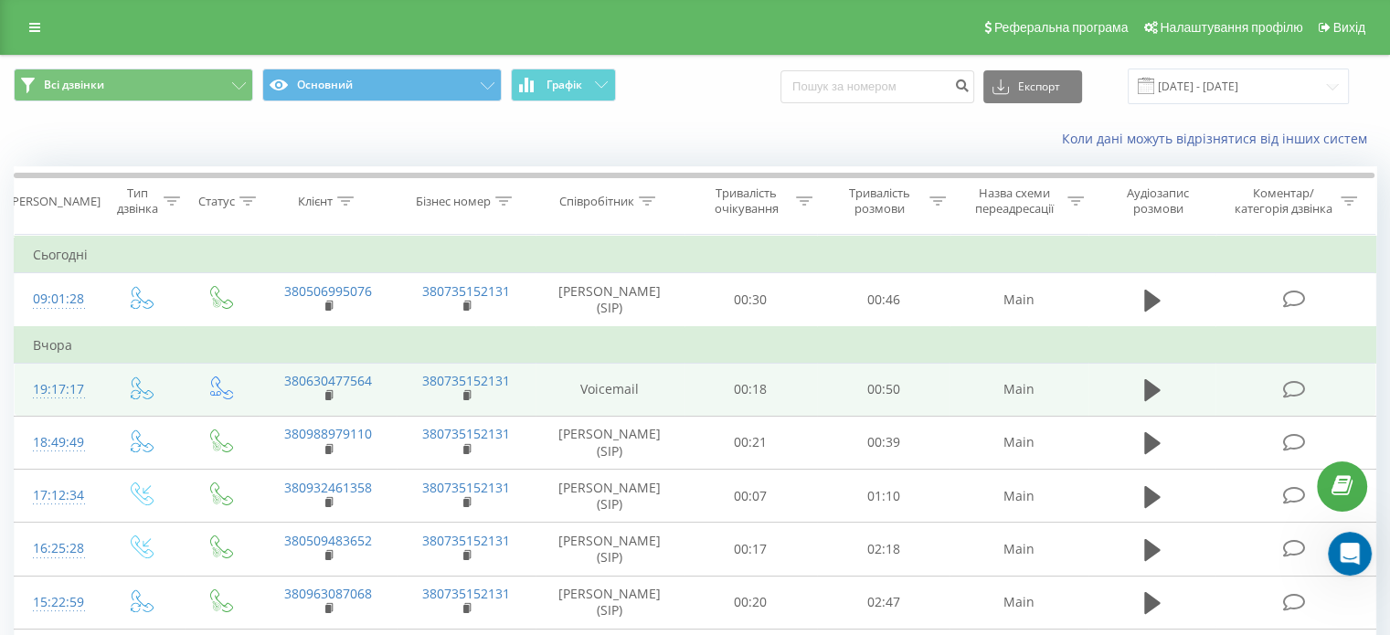
scroll to position [1289, 0]
click at [1148, 384] on icon at bounding box center [1152, 390] width 16 height 22
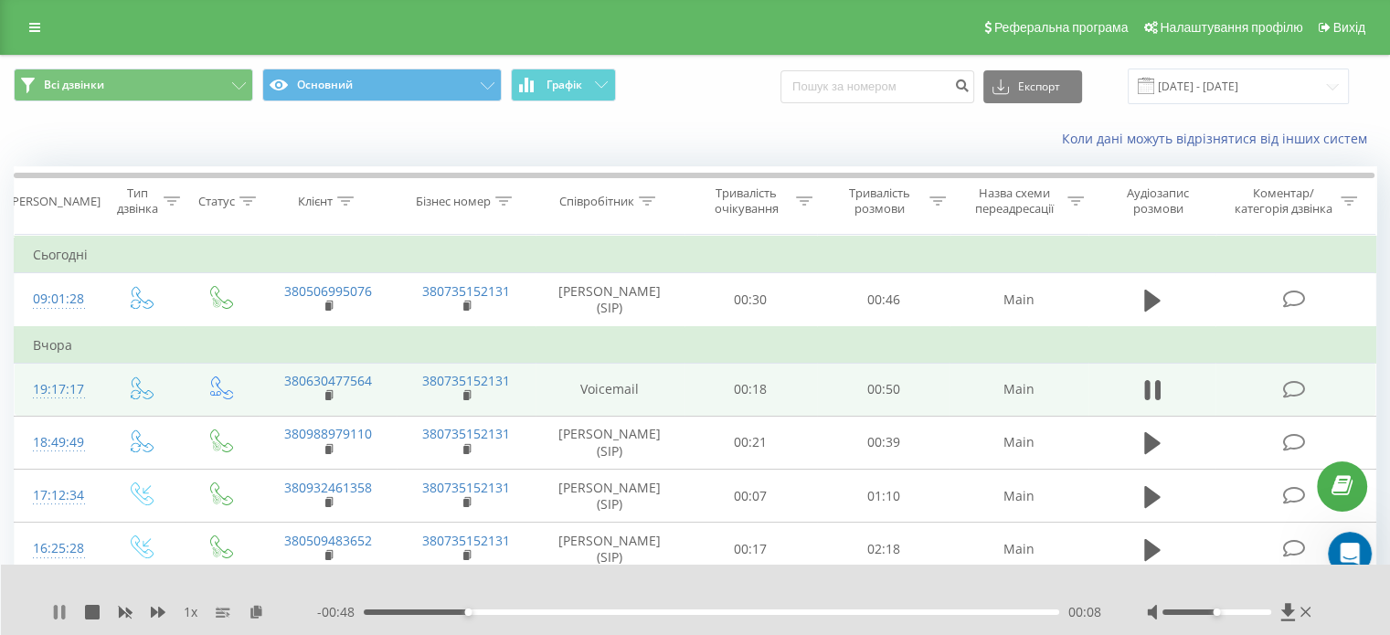
click at [58, 611] on icon at bounding box center [59, 612] width 15 height 15
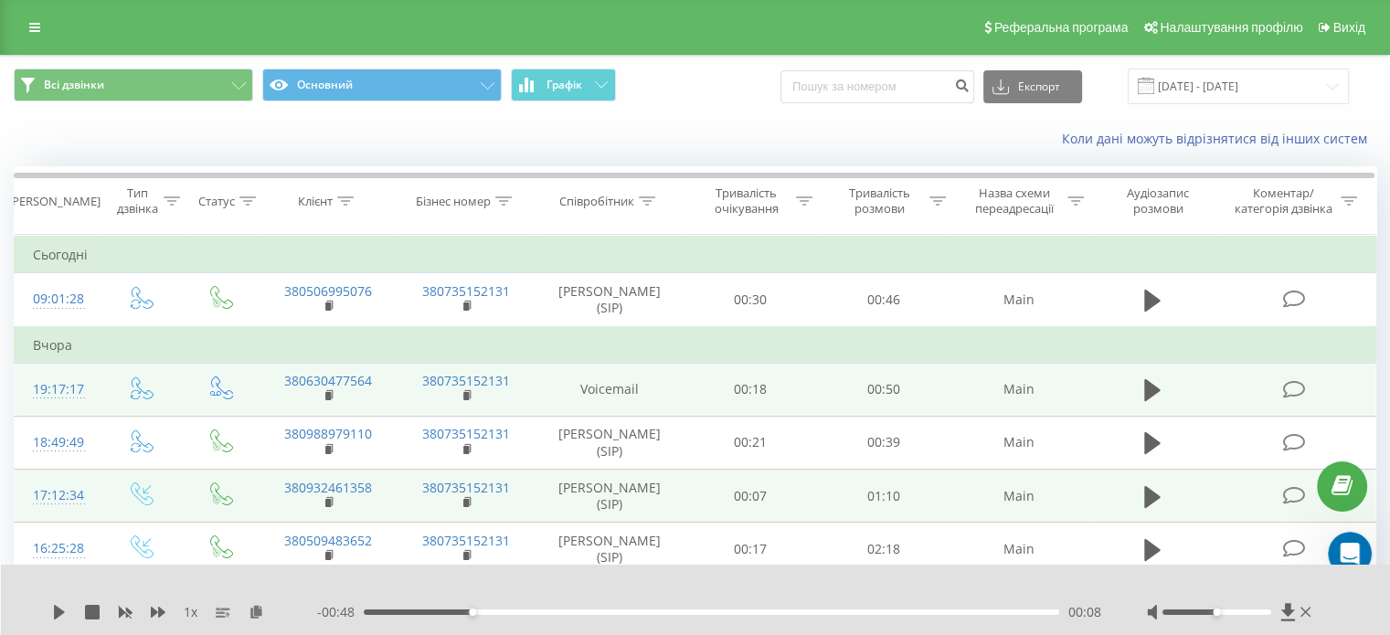
scroll to position [1360, 0]
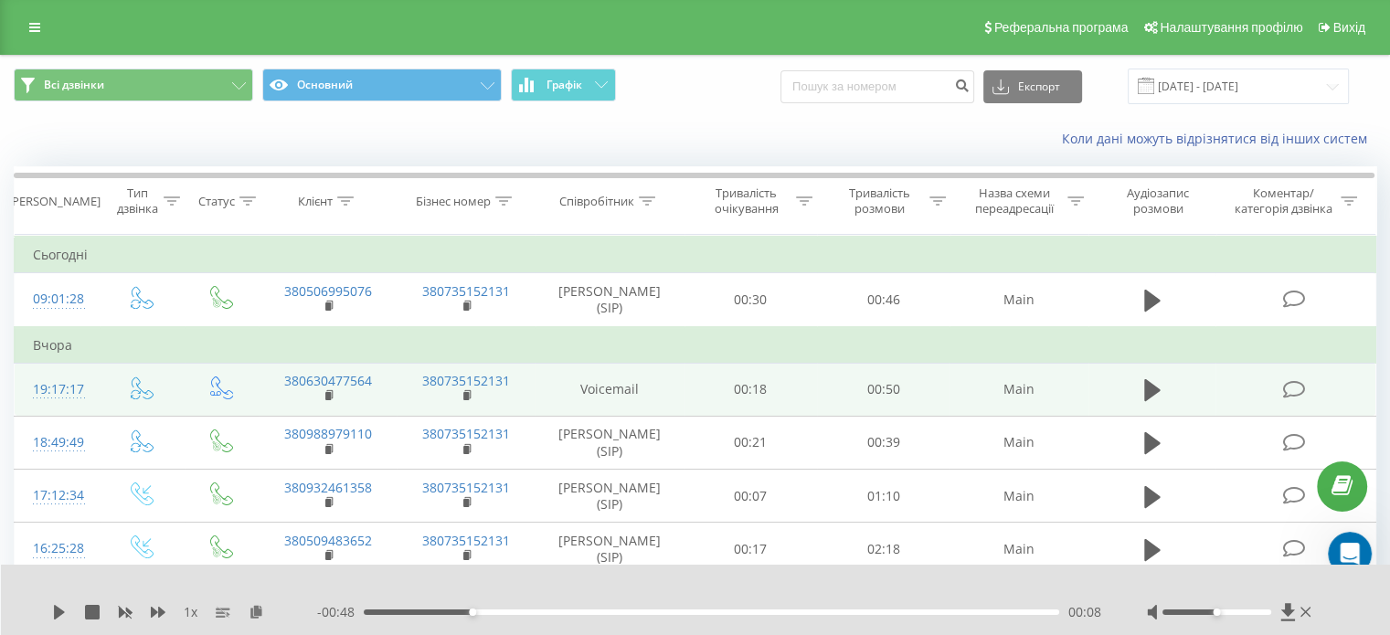
click at [1345, 482] on icon at bounding box center [1341, 486] width 21 height 17
click html
click at [1350, 553] on icon "Відкрити програму для спілкування Intercom" at bounding box center [1347, 551] width 30 height 30
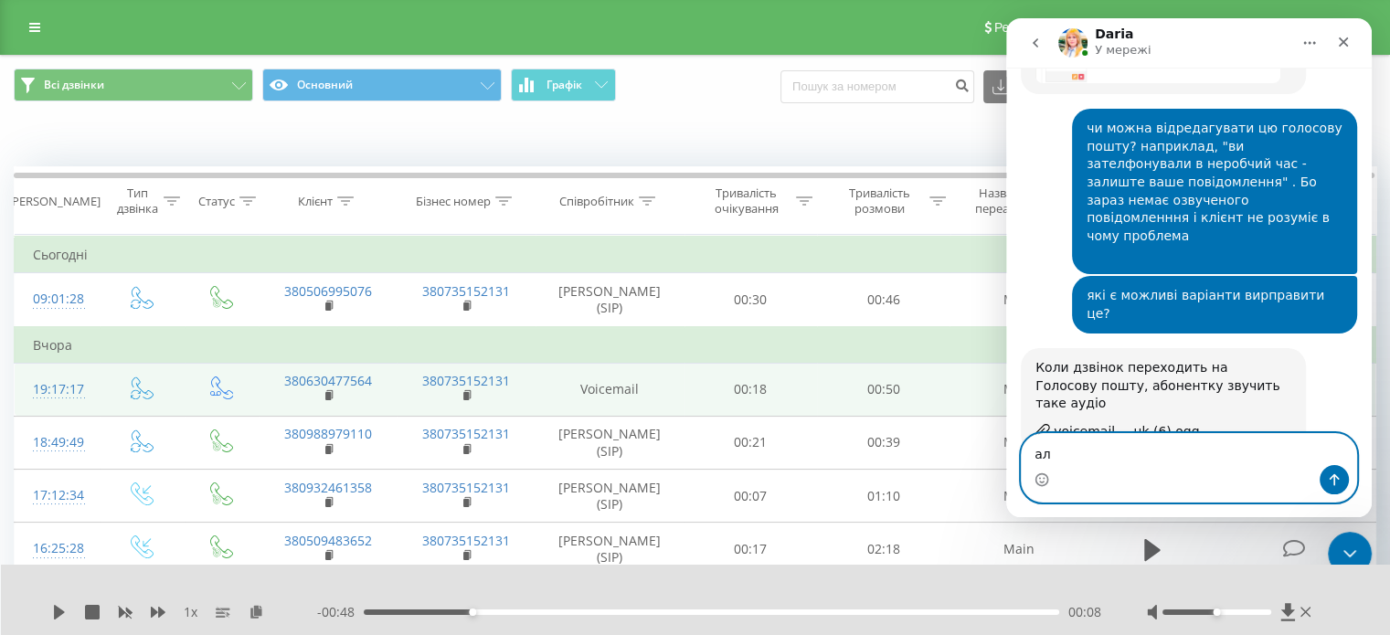
type textarea "[PERSON_NAME]"
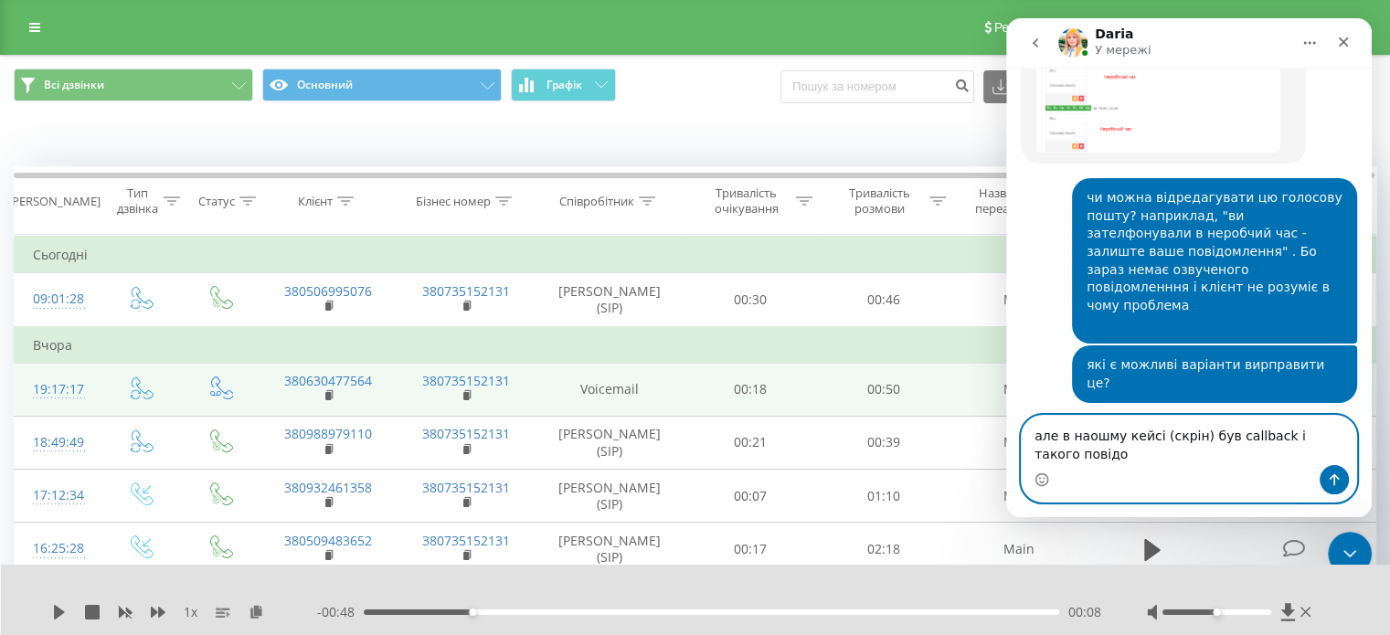
scroll to position [1308, 0]
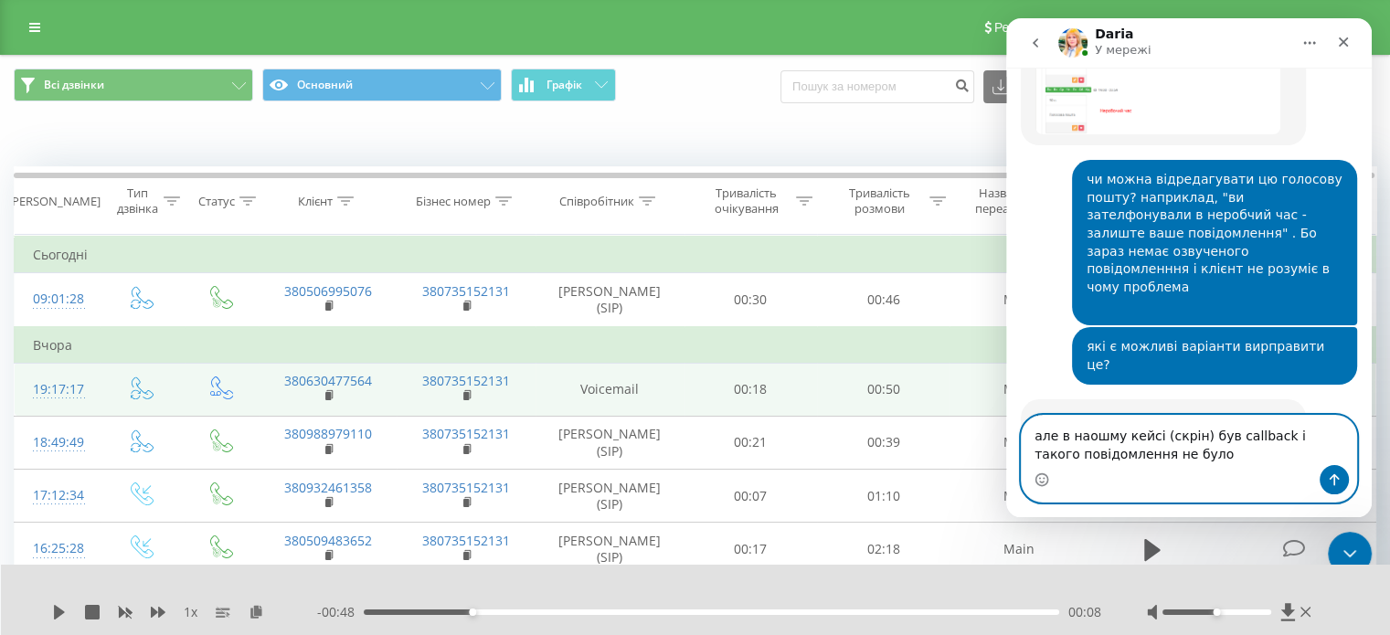
click at [1101, 444] on textarea "але в наошму кейсі (скрін) був callback і такого повідомлення не було" at bounding box center [1188, 440] width 334 height 49
click at [1156, 433] on textarea "але в нашому [PERSON_NAME] (скрін) був callback і такого повідомлення не було" at bounding box center [1188, 440] width 334 height 49
click at [1199, 439] on textarea "але в нашому кейсі (на скрін) був callback і такого повідомлення не було" at bounding box center [1188, 440] width 334 height 49
click at [1203, 445] on textarea "але в нашому кейсі (на скрін) був callback і такого повідомлення не було" at bounding box center [1188, 440] width 334 height 49
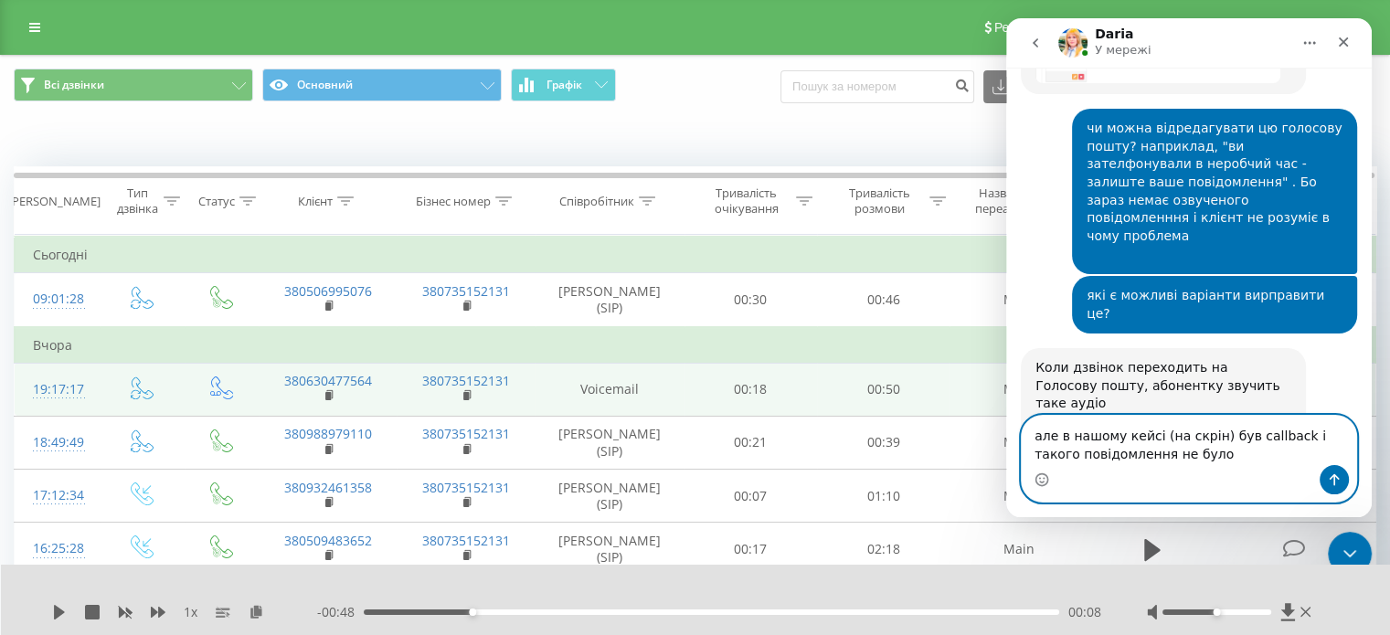
scroll to position [1378, 0]
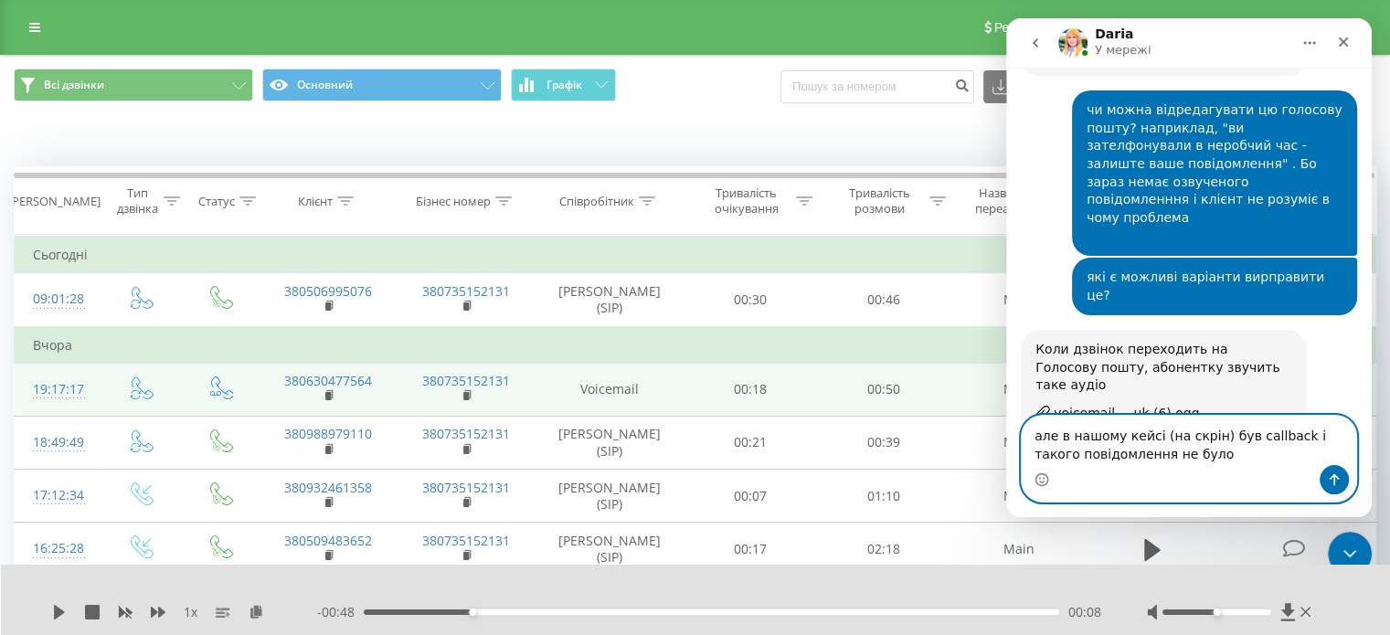
click at [1203, 441] on textarea "але в нашому кейсі (на скрін) був callback і такого повідомлення не було" at bounding box center [1188, 440] width 334 height 49
type textarea "але в нашому кейсі (на скріні) був callback і такого повідомлення не було"
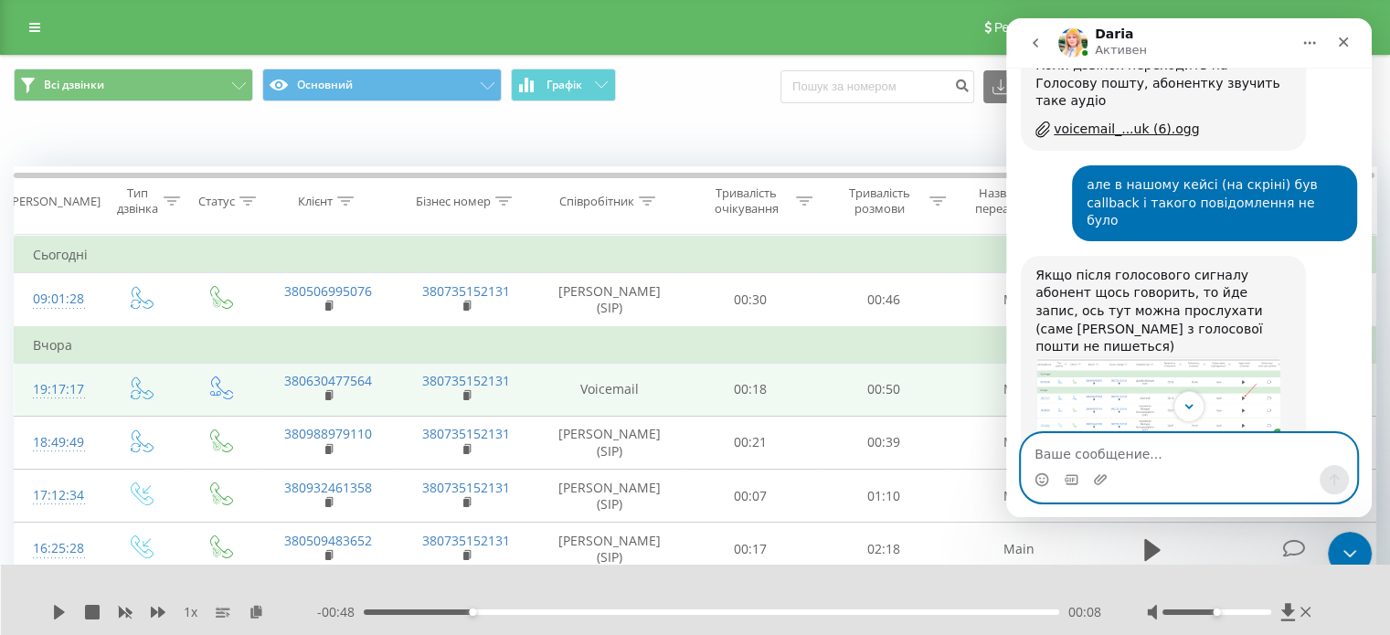
scroll to position [1571, 0]
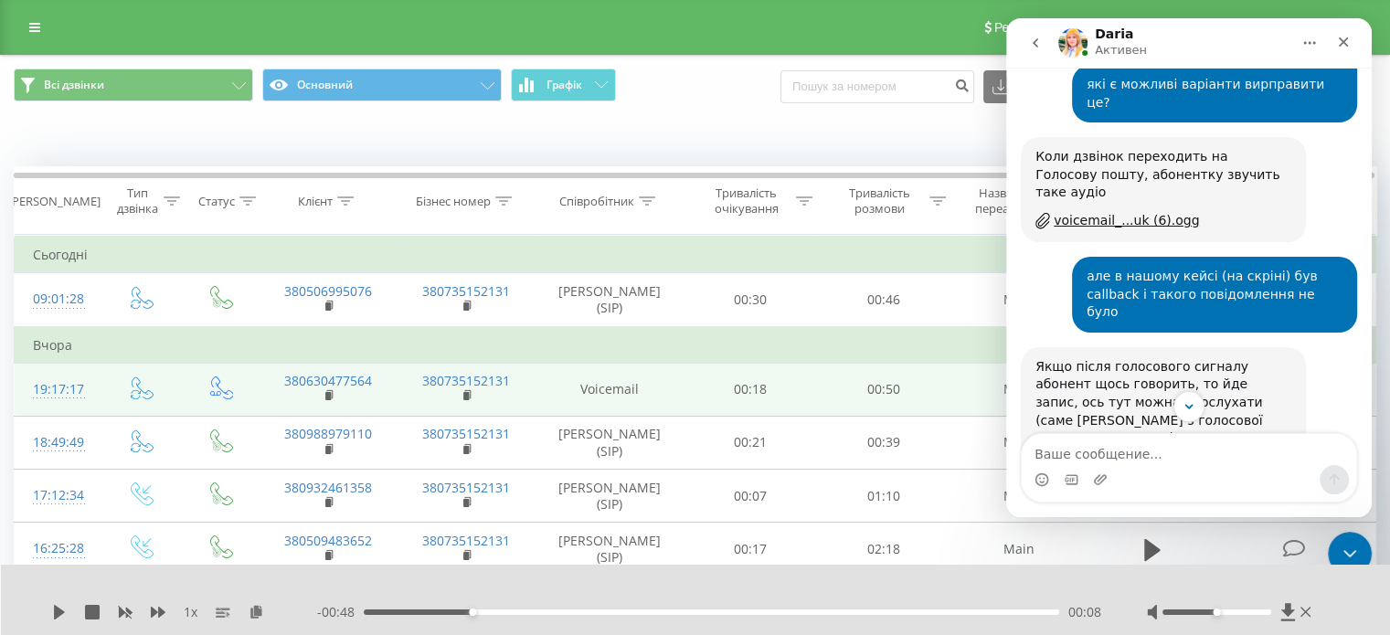
click at [1066, 448] on img "Daria каже…" at bounding box center [1157, 492] width 245 height 88
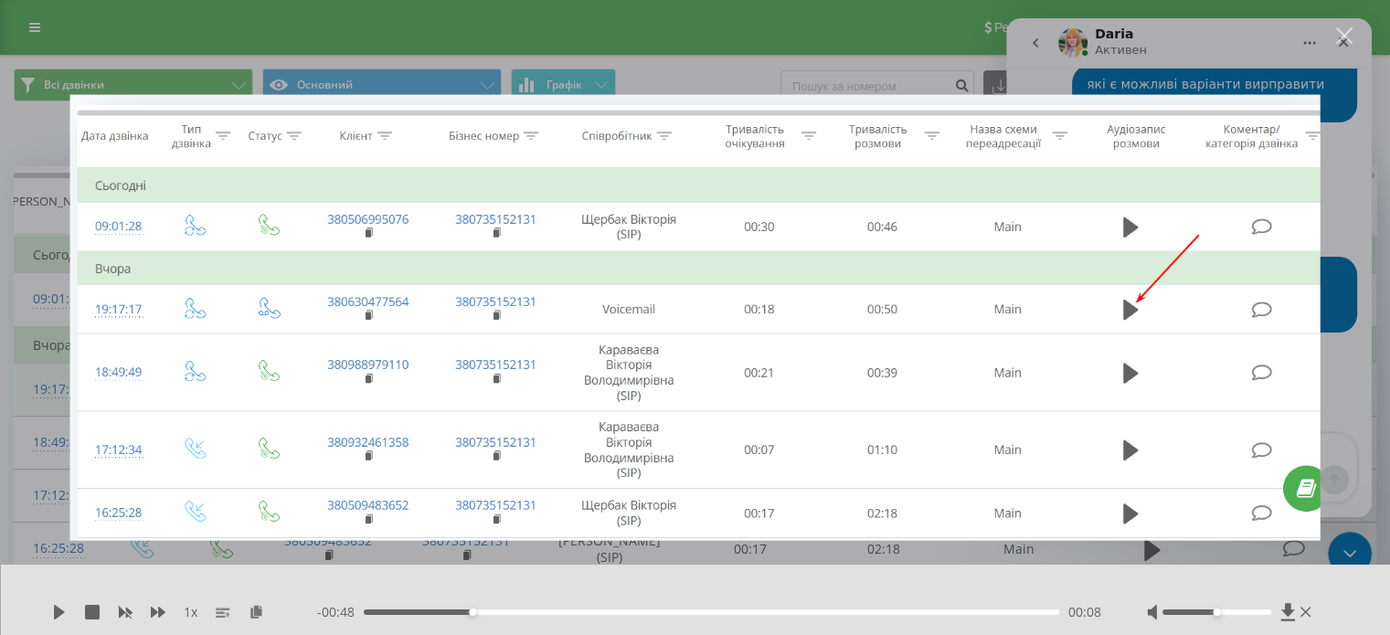
scroll to position [0, 0]
click at [1368, 281] on div "Месенджер Intercom" at bounding box center [695, 317] width 1390 height 635
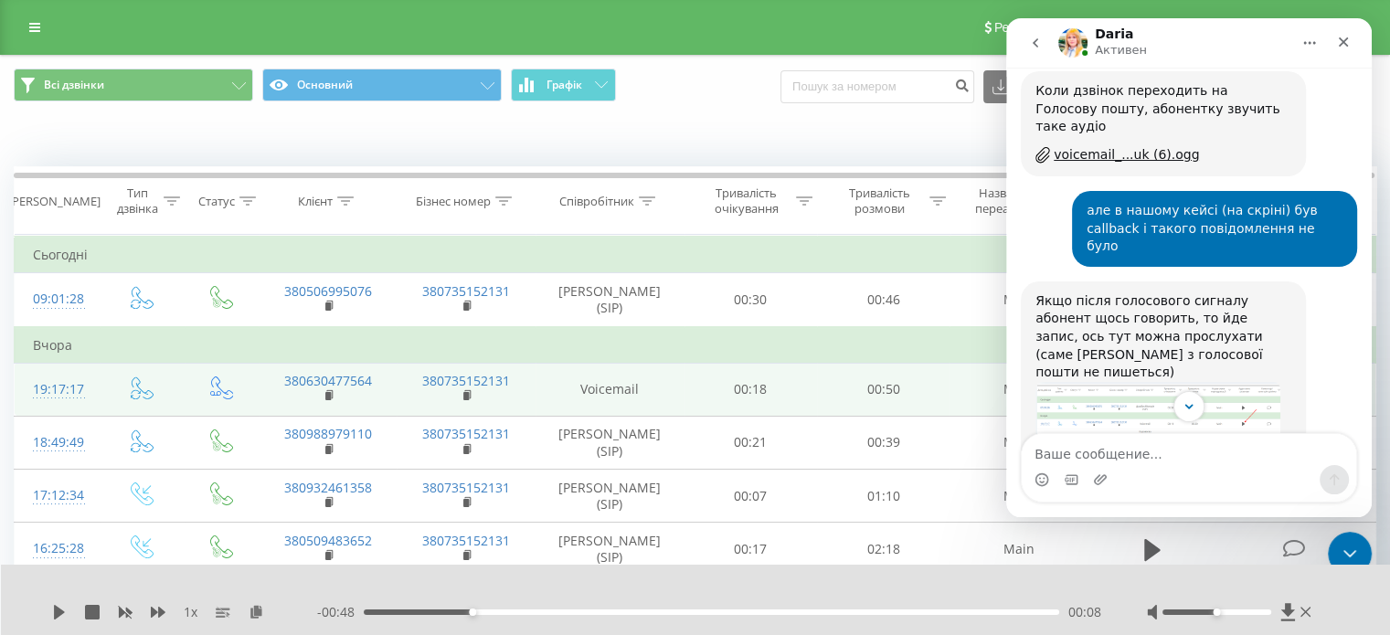
scroll to position [1662, 0]
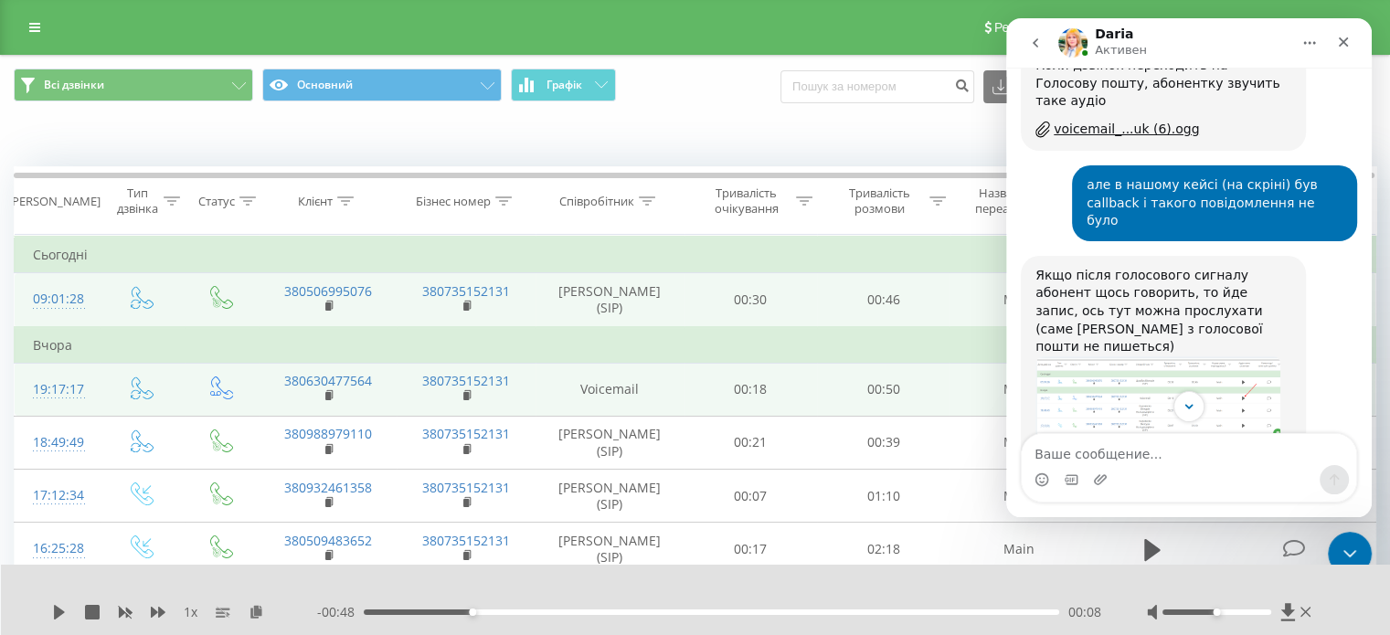
click at [919, 282] on td "00:46" at bounding box center [883, 300] width 132 height 54
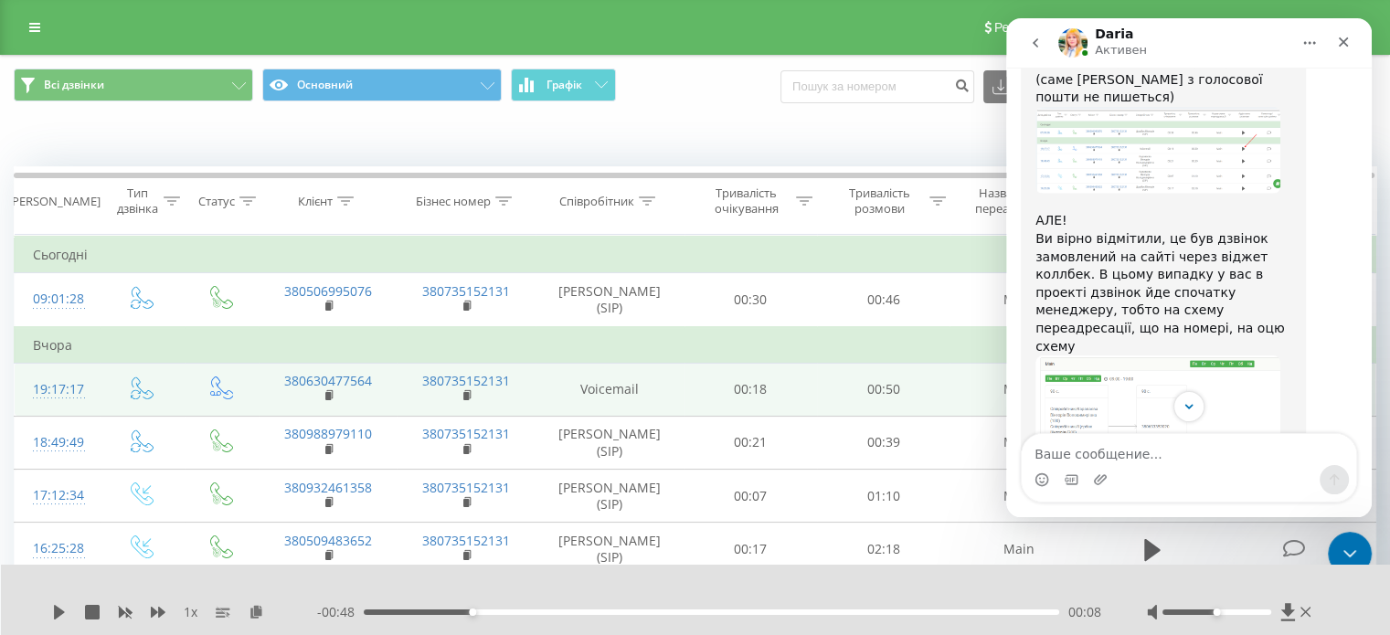
scroll to position [1936, 0]
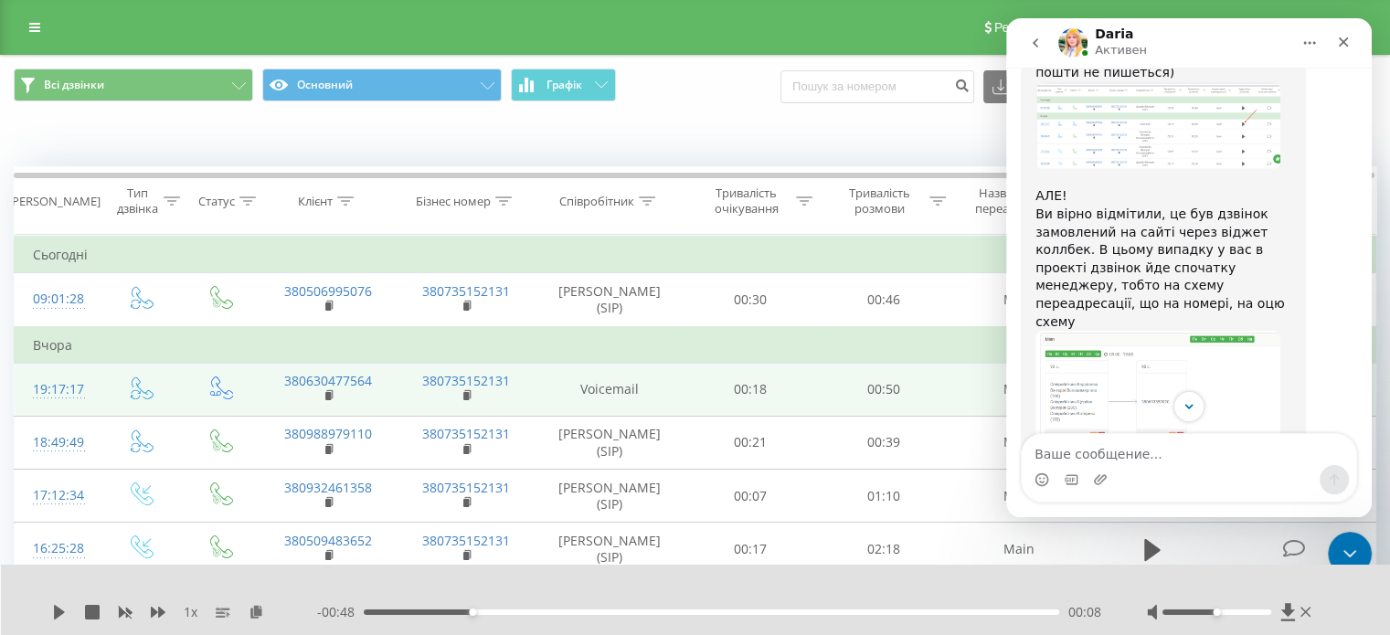
click at [1166, 331] on img "Daria каже…" at bounding box center [1157, 446] width 245 height 230
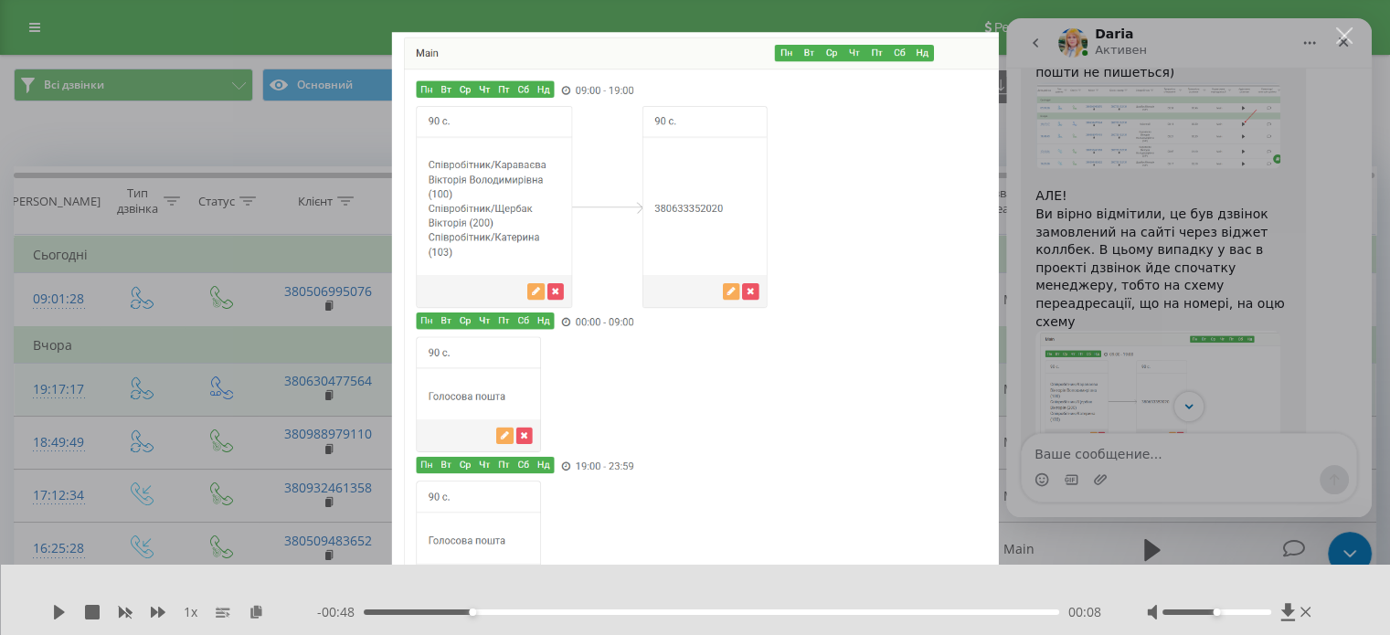
scroll to position [0, 0]
click at [1166, 239] on div "Месенджер Intercom" at bounding box center [695, 317] width 1390 height 635
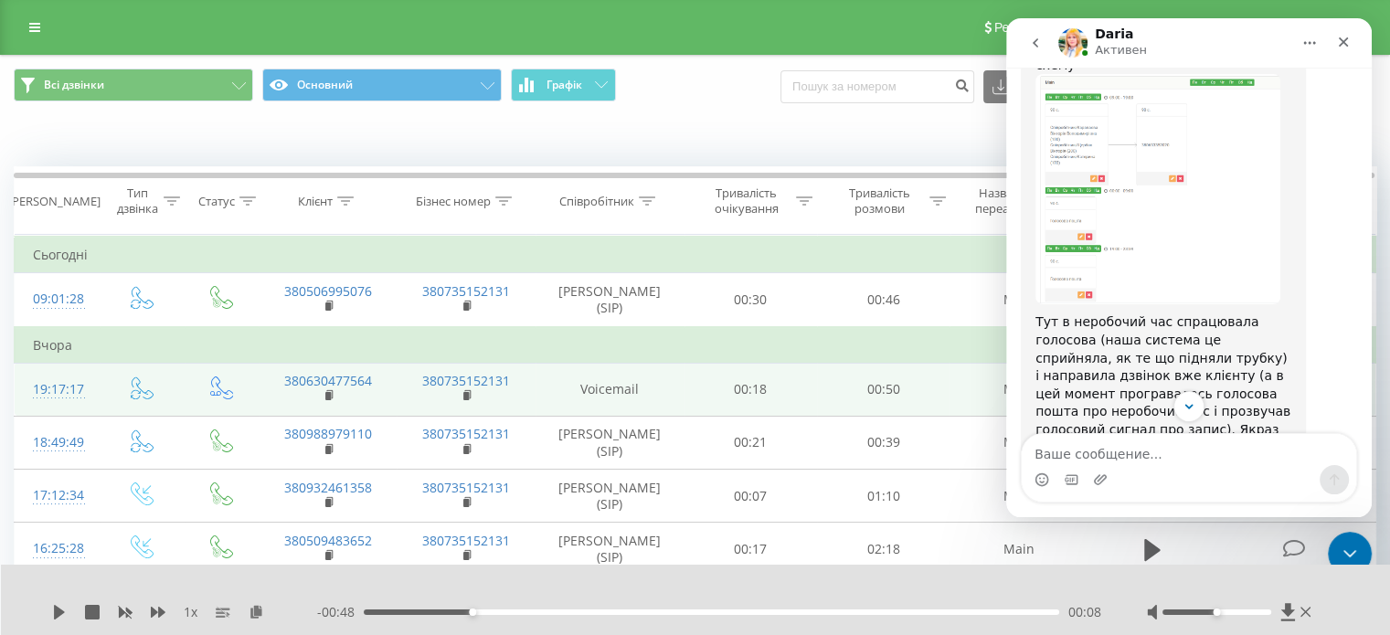
scroll to position [2209, 0]
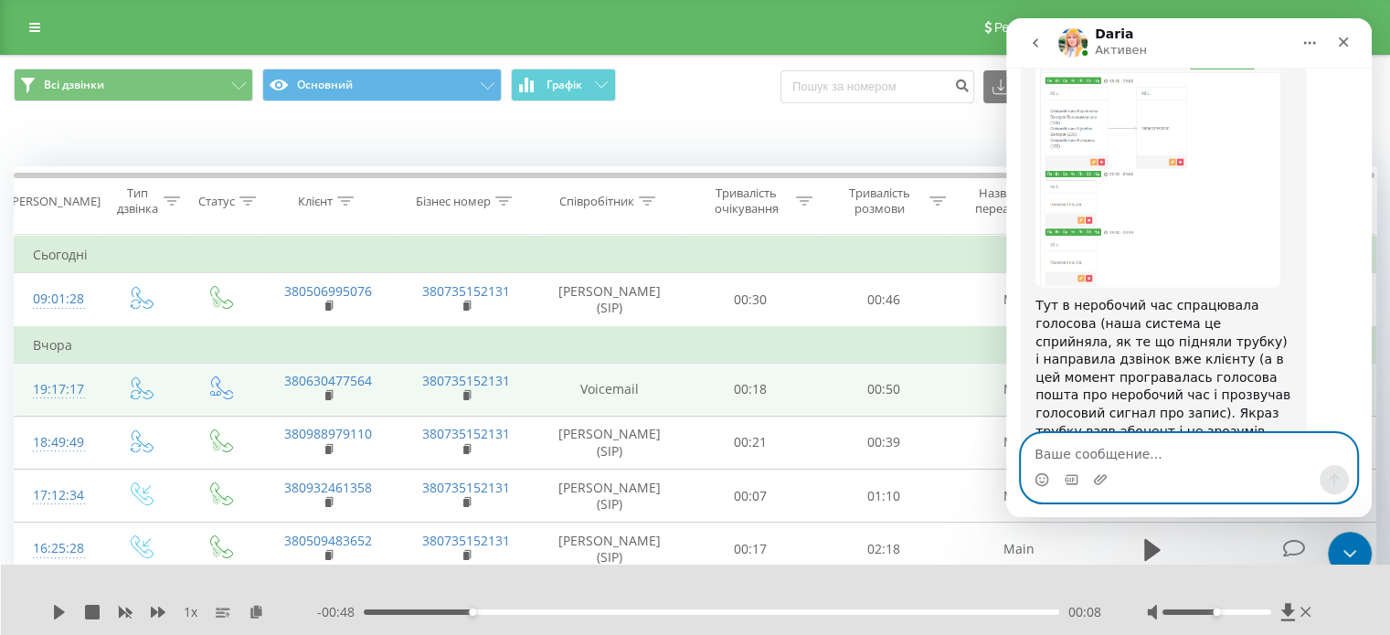
click at [1153, 439] on textarea "Ваше сообщение..." at bounding box center [1188, 449] width 334 height 31
type textarea "ок, дякую вам"
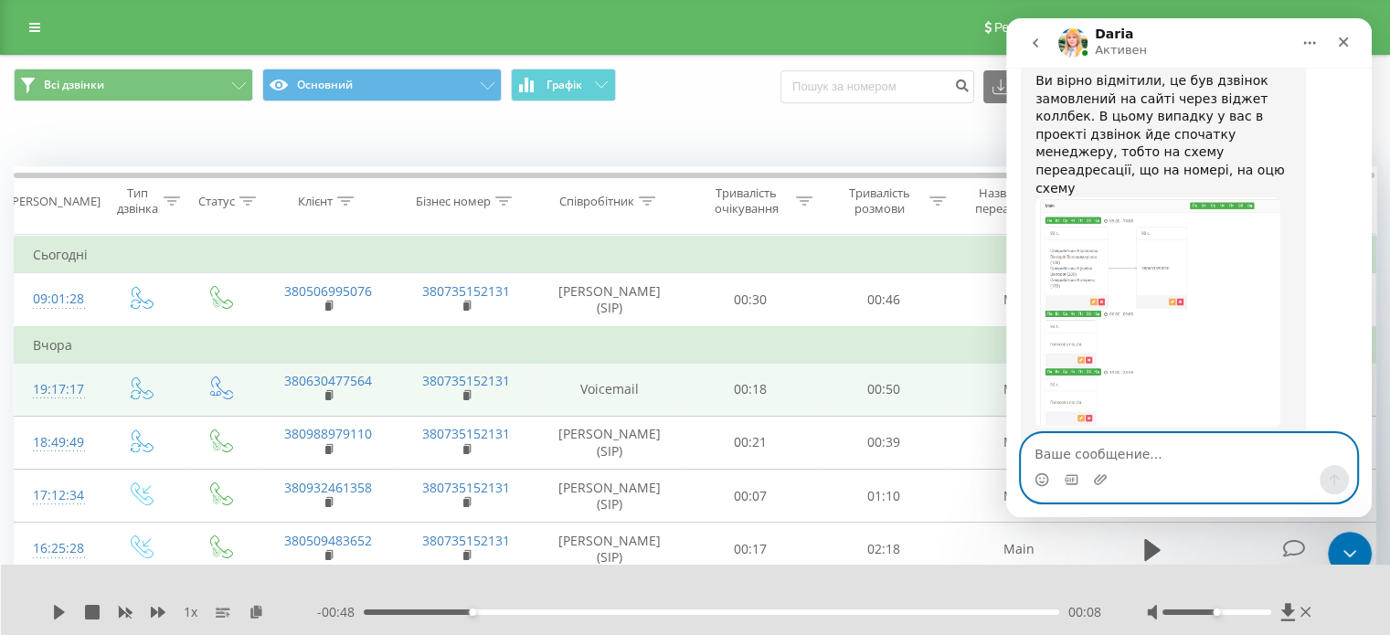
scroll to position [2034, 0]
